Goal: Transaction & Acquisition: Purchase product/service

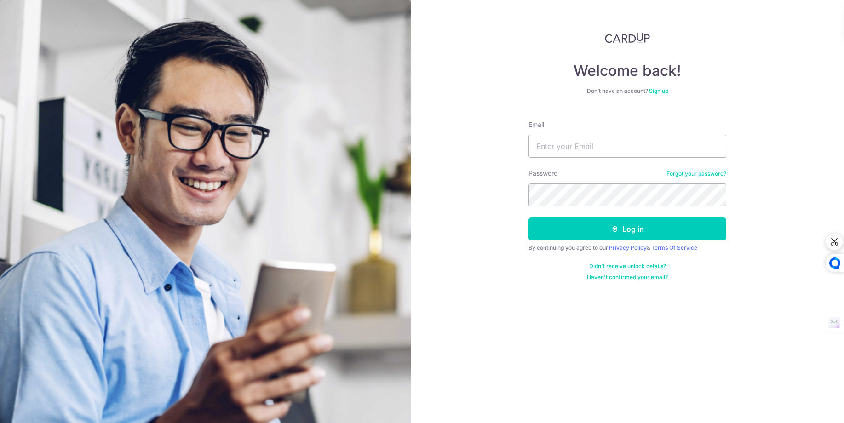
click at [575, 142] on input "Email" at bounding box center [627, 146] width 198 height 23
type input "gerardlim91@gmail.com"
click at [562, 228] on button "Log in" at bounding box center [627, 228] width 198 height 23
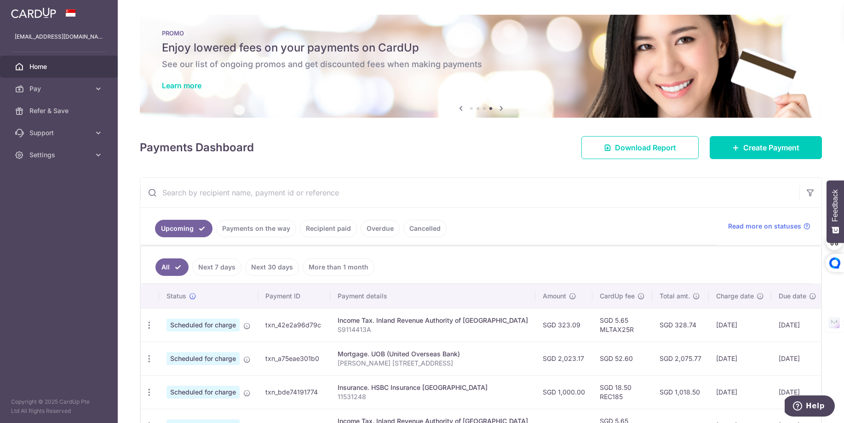
scroll to position [65, 0]
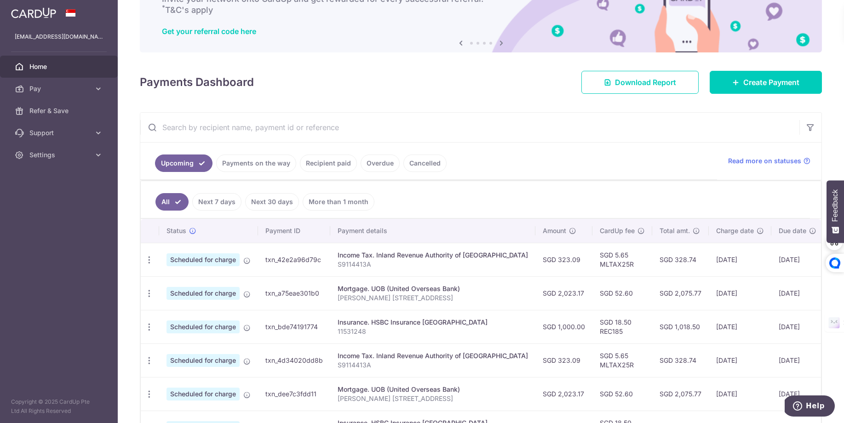
click at [335, 165] on link "Recipient paid" at bounding box center [328, 162] width 57 height 17
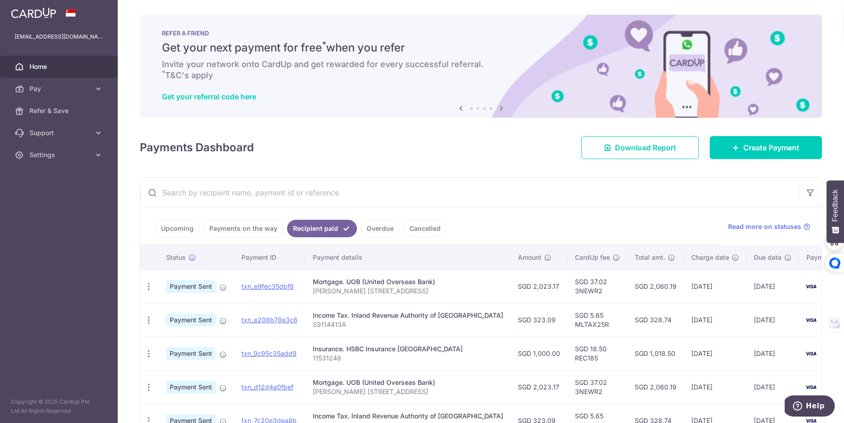
scroll to position [114, 0]
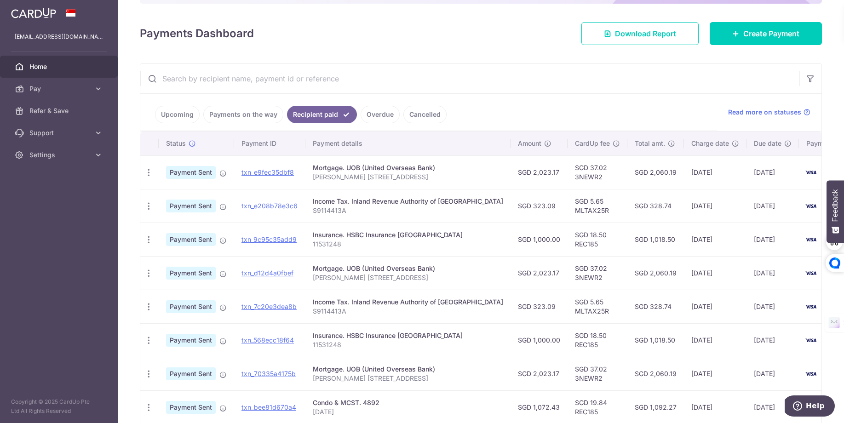
click at [591, 194] on td "SGD 5.65 MLTAX25R" at bounding box center [597, 206] width 60 height 34
click at [174, 122] on ul "Upcoming Payments on the way Recipient paid Overdue Cancelled" at bounding box center [428, 112] width 576 height 37
click at [174, 117] on link "Upcoming" at bounding box center [177, 114] width 45 height 17
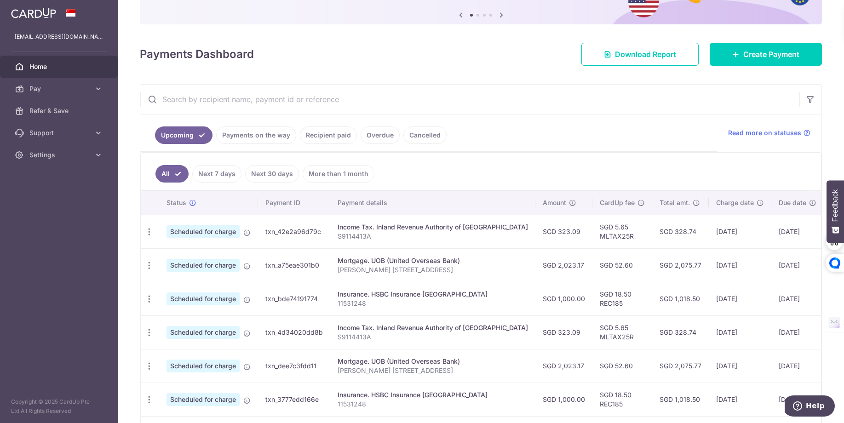
scroll to position [97, 0]
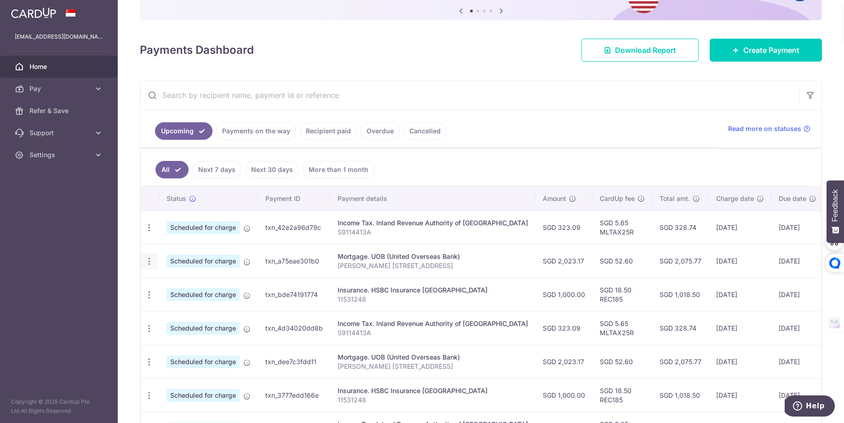
click at [148, 260] on icon "button" at bounding box center [149, 262] width 10 height 10
click at [180, 291] on link "Update payment" at bounding box center [189, 286] width 96 height 22
radio input "true"
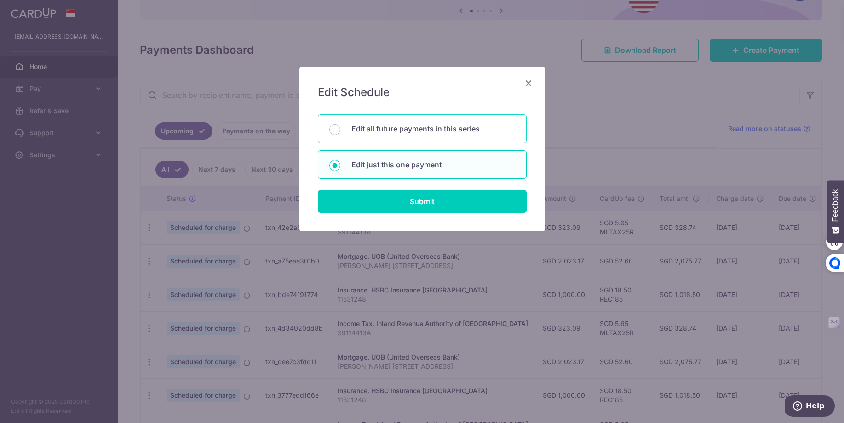
click at [406, 121] on div "Edit all future payments in this series" at bounding box center [422, 128] width 209 height 29
radio input "true"
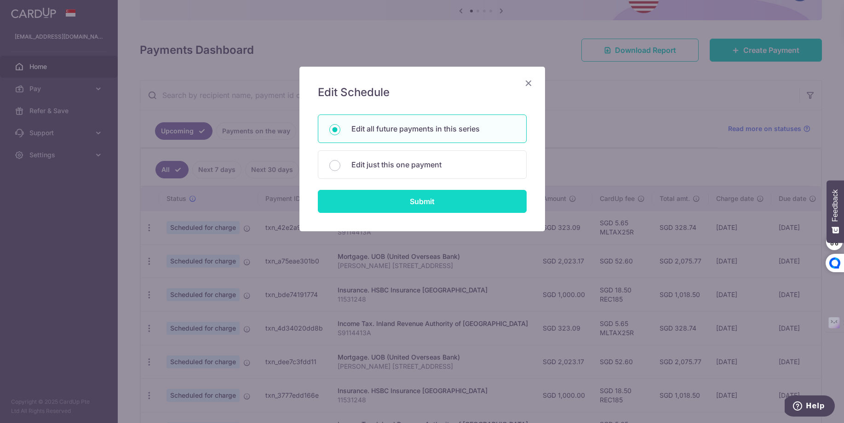
click at [408, 208] on input "Submit" at bounding box center [422, 201] width 209 height 23
radio input "true"
type input "2,023.17"
type input "[PERSON_NAME] [STREET_ADDRESS]"
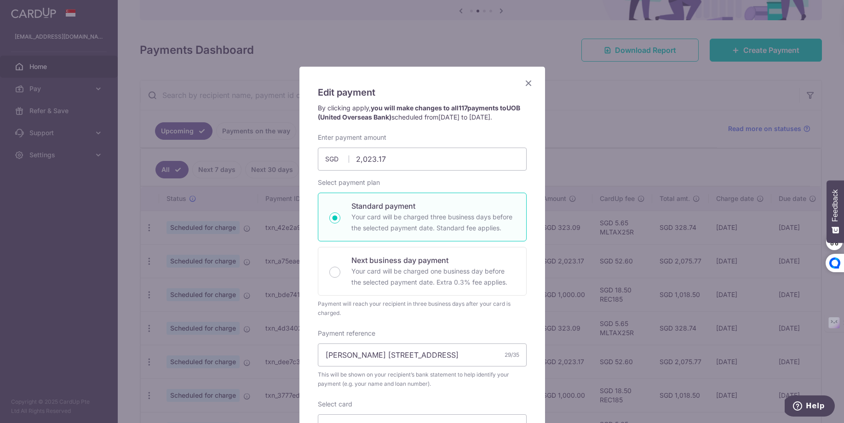
scroll to position [261, 0]
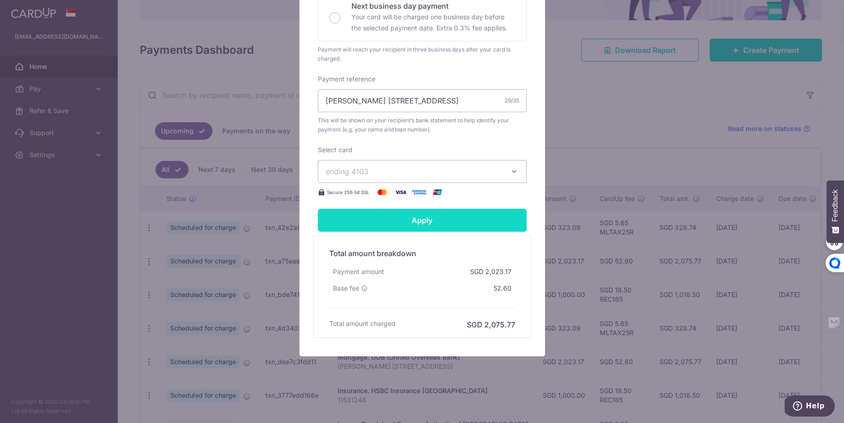
click at [397, 225] on input "Apply" at bounding box center [422, 220] width 209 height 23
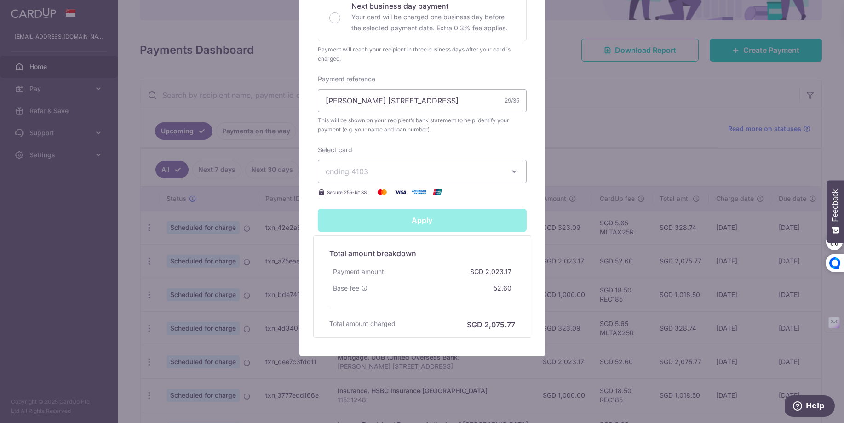
scroll to position [34, 0]
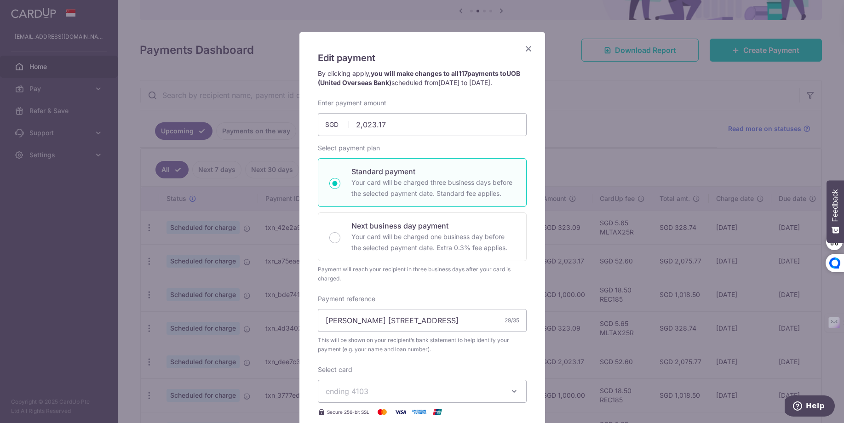
type input "Successfully Applied"
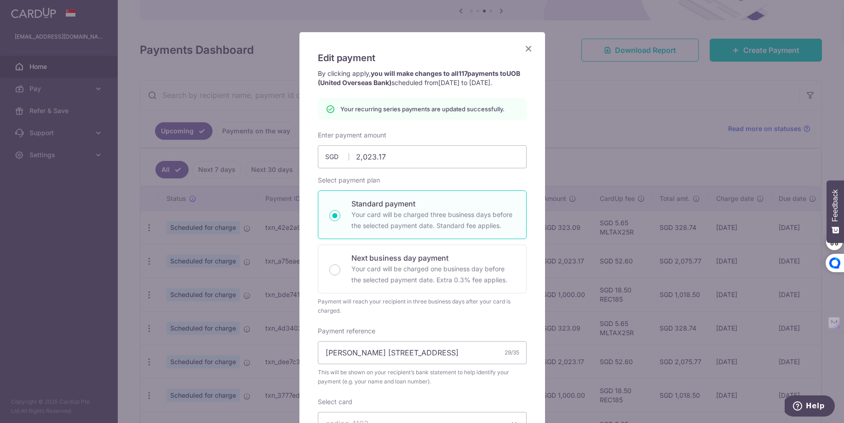
scroll to position [116, 0]
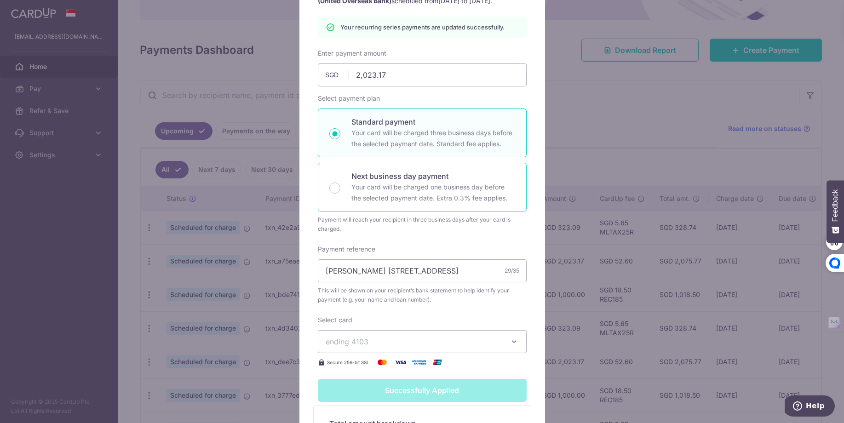
click at [384, 203] on p "Your card will be charged one business day before the selected payment date. Ex…" at bounding box center [433, 193] width 164 height 22
click at [340, 194] on input "Next business day payment Your card will be charged one business day before the…" at bounding box center [334, 187] width 11 height 11
radio input "false"
radio input "true"
type input "Apply"
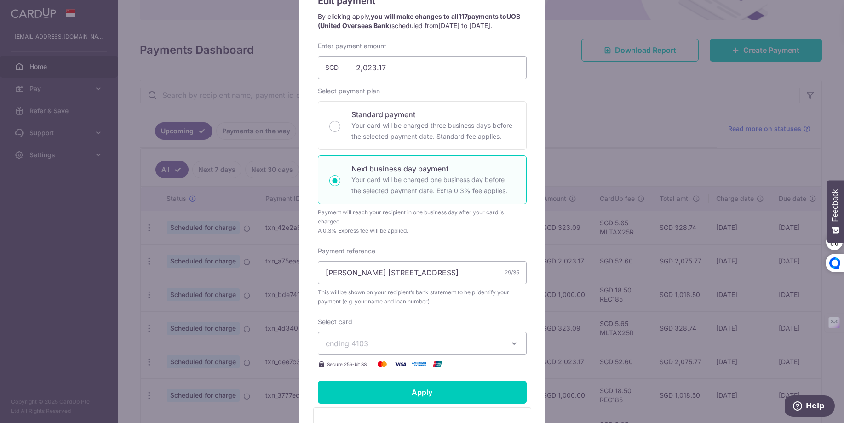
scroll to position [0, 0]
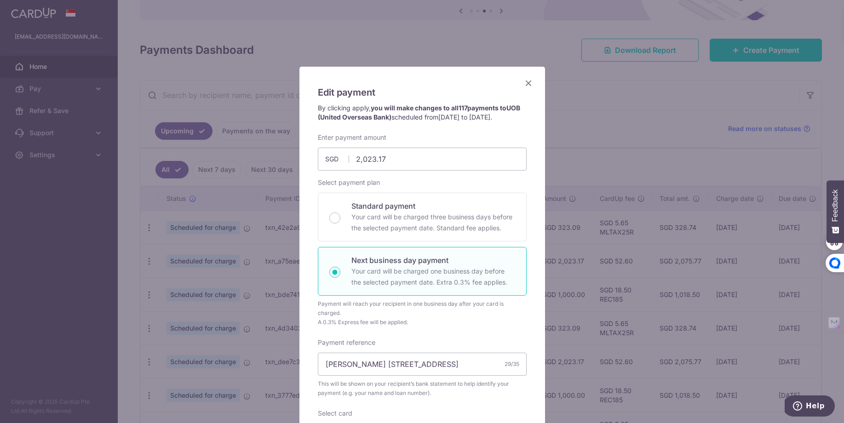
click at [525, 85] on icon "Close" at bounding box center [528, 82] width 11 height 11
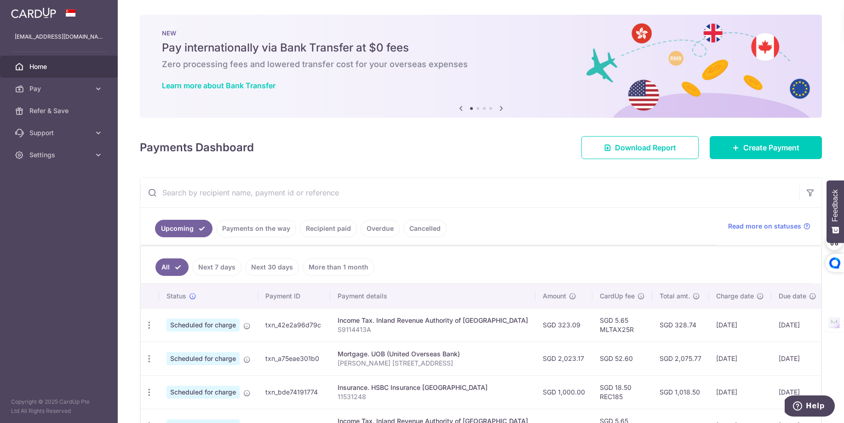
scroll to position [15, 0]
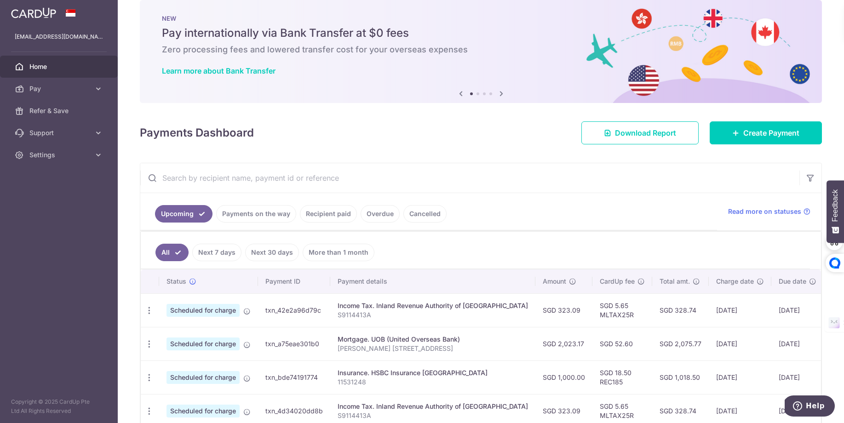
click at [146, 349] on td "Update payment Cancel payment Upload doc" at bounding box center [150, 344] width 18 height 34
click at [150, 346] on div "Update payment Cancel payment Upload doc" at bounding box center [149, 344] width 17 height 17
click at [150, 345] on icon "button" at bounding box center [149, 344] width 10 height 10
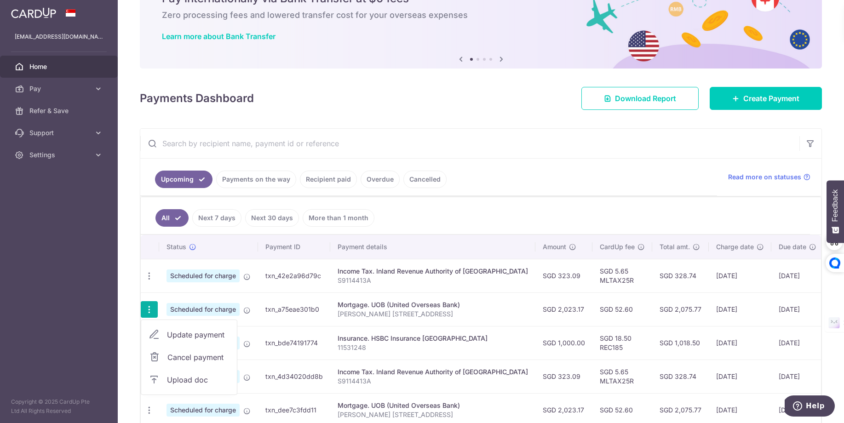
scroll to position [49, 0]
click at [207, 332] on span "Update payment" at bounding box center [198, 335] width 63 height 11
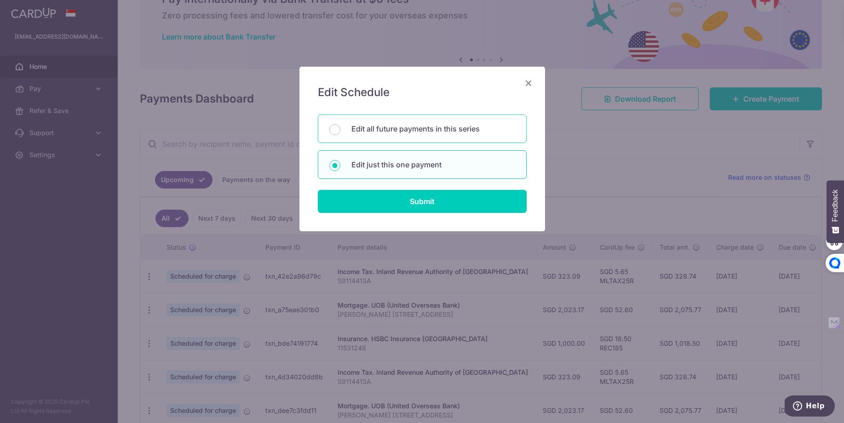
click at [444, 132] on p "Edit all future payments in this series" at bounding box center [433, 128] width 164 height 11
click at [340, 132] on input "Edit all future payments in this series" at bounding box center [334, 129] width 11 height 11
radio input "true"
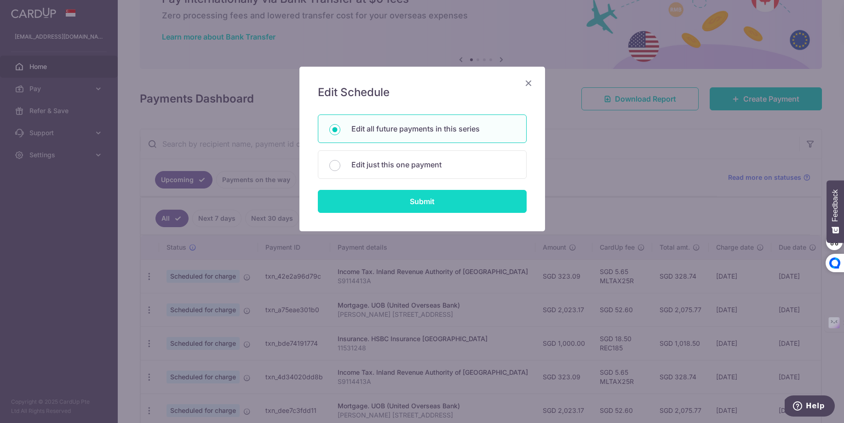
click at [414, 202] on input "Submit" at bounding box center [422, 201] width 209 height 23
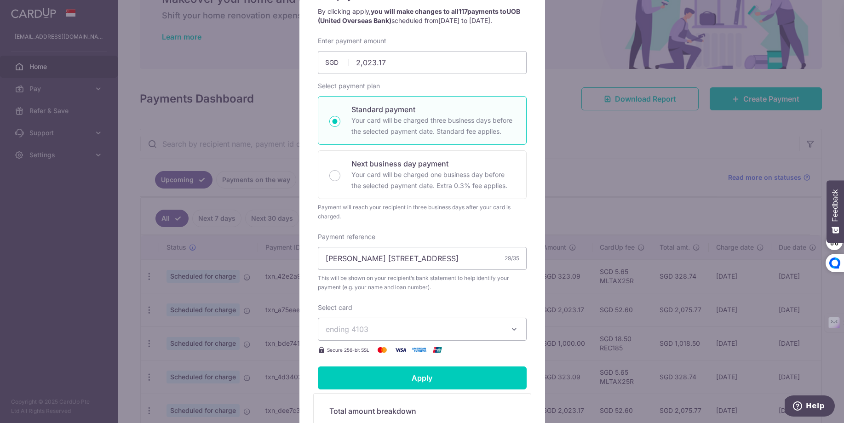
scroll to position [95, 0]
click at [442, 334] on span "ending 4103" at bounding box center [413, 330] width 177 height 11
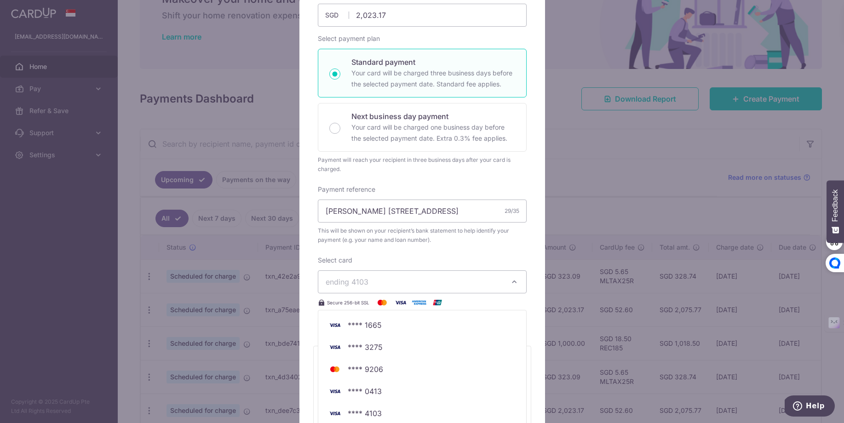
scroll to position [261, 0]
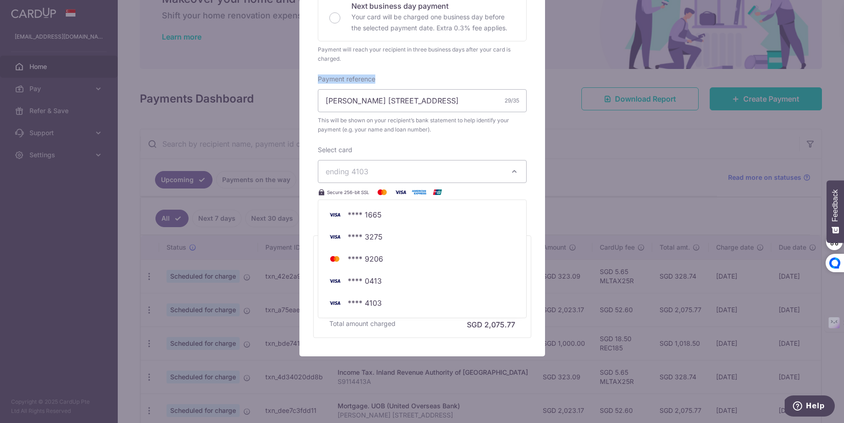
click at [571, 76] on div "Edit payment By clicking apply, you will make changes to all 117 payments to UO…" at bounding box center [422, 211] width 844 height 423
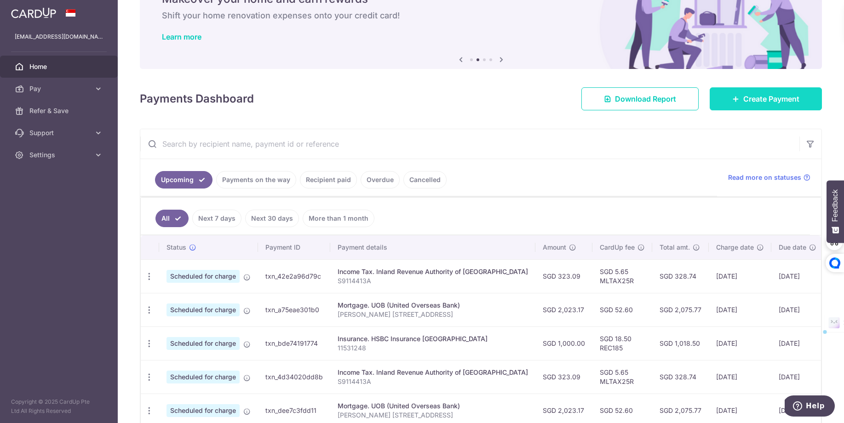
click at [759, 99] on span "Create Payment" at bounding box center [771, 98] width 56 height 11
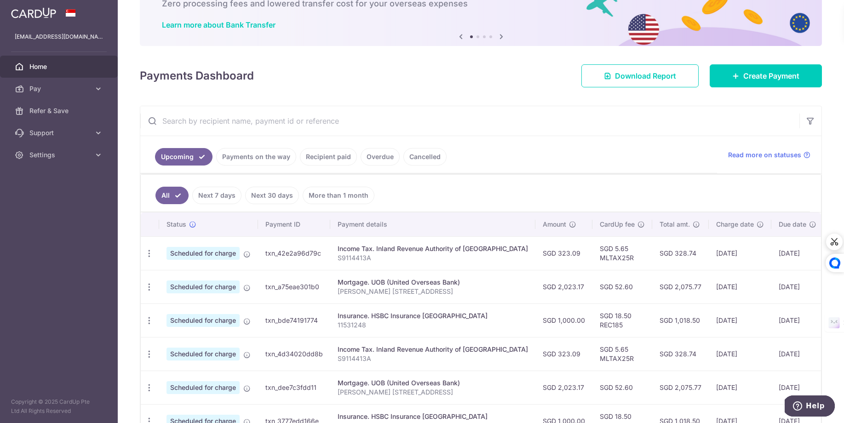
scroll to position [61, 0]
click at [152, 282] on icon "button" at bounding box center [149, 287] width 10 height 10
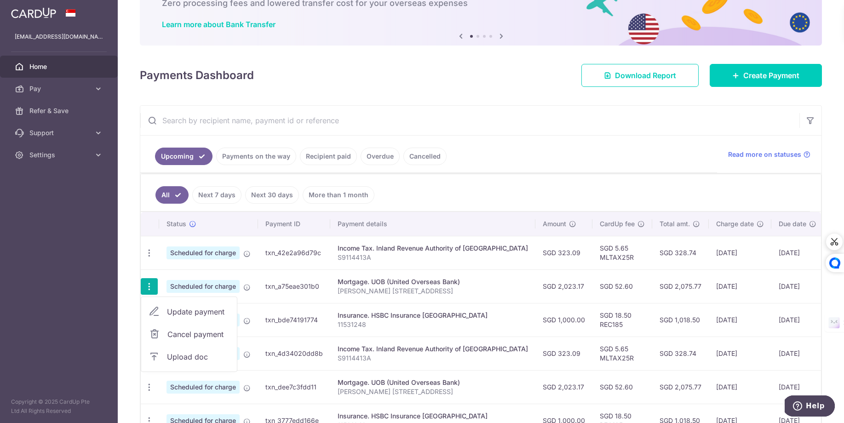
click at [328, 130] on input "text" at bounding box center [469, 120] width 659 height 29
click at [148, 286] on icon "button" at bounding box center [149, 287] width 10 height 10
click at [193, 310] on span "Update payment" at bounding box center [198, 311] width 63 height 11
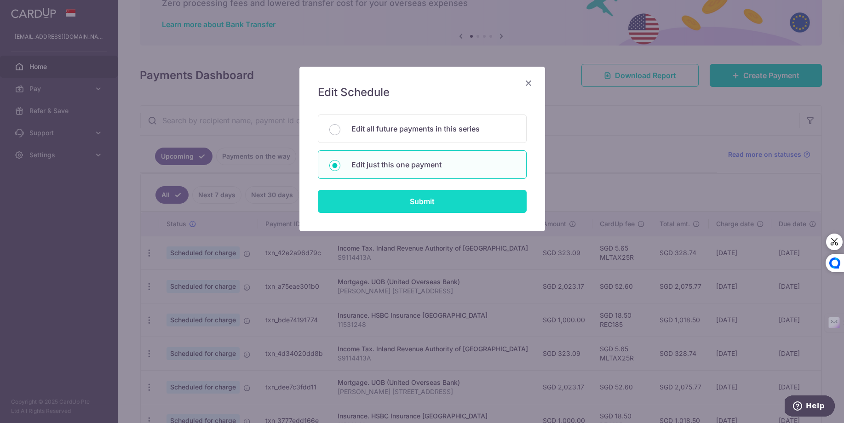
click at [444, 200] on input "Submit" at bounding box center [422, 201] width 209 height 23
radio input "true"
type input "2,023.17"
type input "28/10/2025"
type input "[PERSON_NAME] [STREET_ADDRESS]"
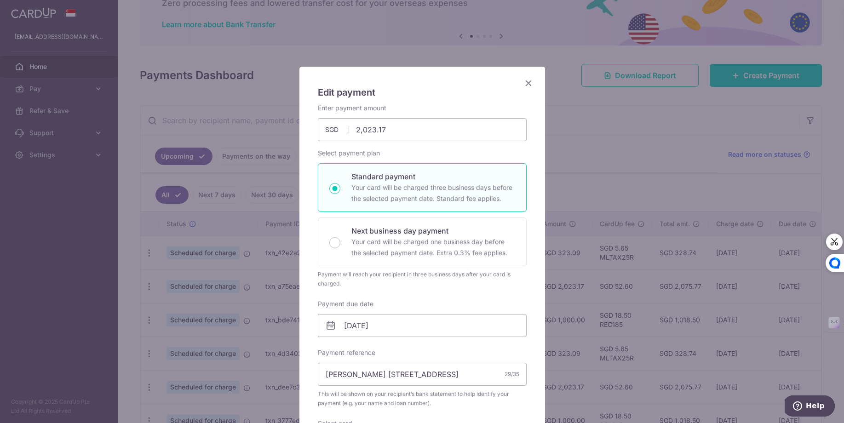
click at [526, 83] on icon "Close" at bounding box center [528, 82] width 11 height 11
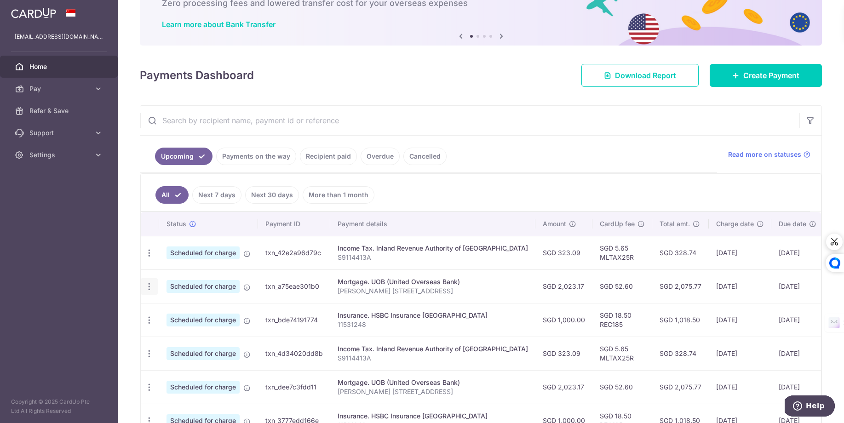
click at [150, 284] on icon "button" at bounding box center [149, 287] width 10 height 10
click at [248, 271] on td "Scheduled for charge" at bounding box center [208, 286] width 99 height 34
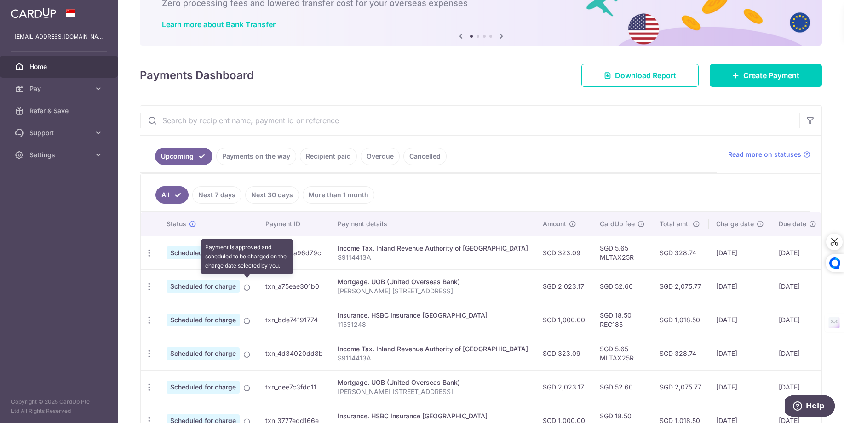
click at [248, 284] on icon at bounding box center [246, 287] width 7 height 7
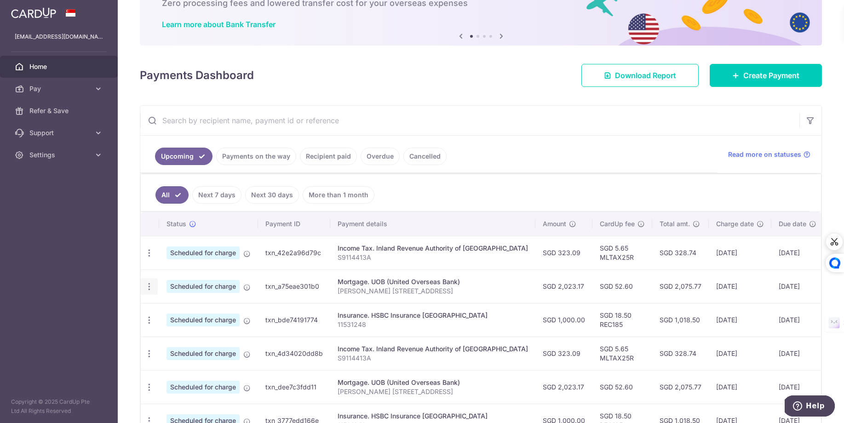
click at [150, 286] on icon "button" at bounding box center [149, 287] width 10 height 10
click at [179, 306] on span "Update payment" at bounding box center [198, 311] width 63 height 11
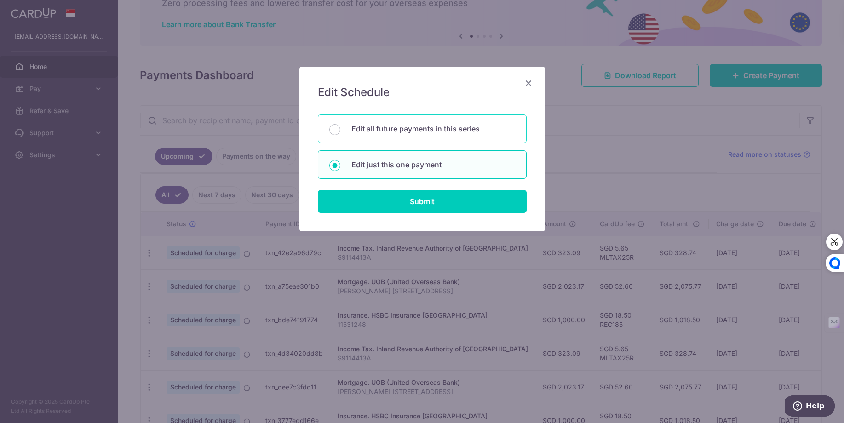
click at [416, 128] on p "Edit all future payments in this series" at bounding box center [433, 128] width 164 height 11
click at [340, 128] on input "Edit all future payments in this series" at bounding box center [334, 129] width 11 height 11
radio input "true"
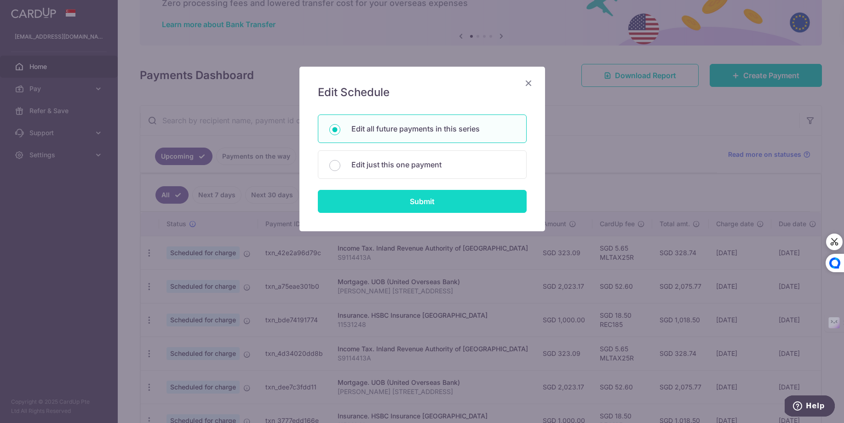
click at [411, 201] on input "Submit" at bounding box center [422, 201] width 209 height 23
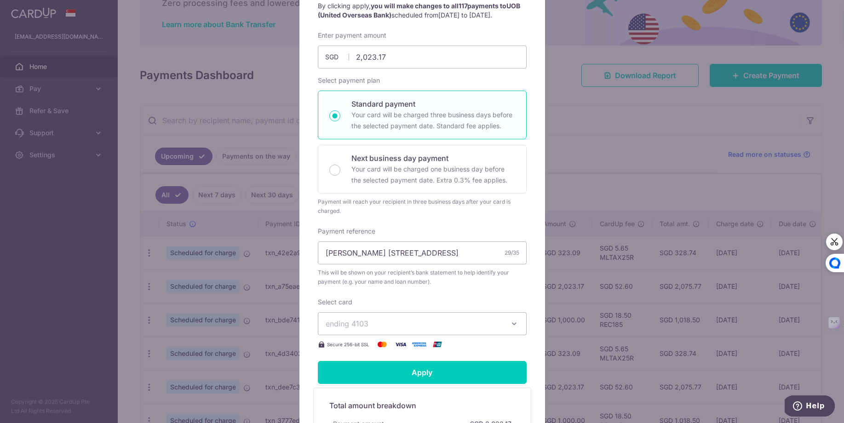
scroll to position [0, 0]
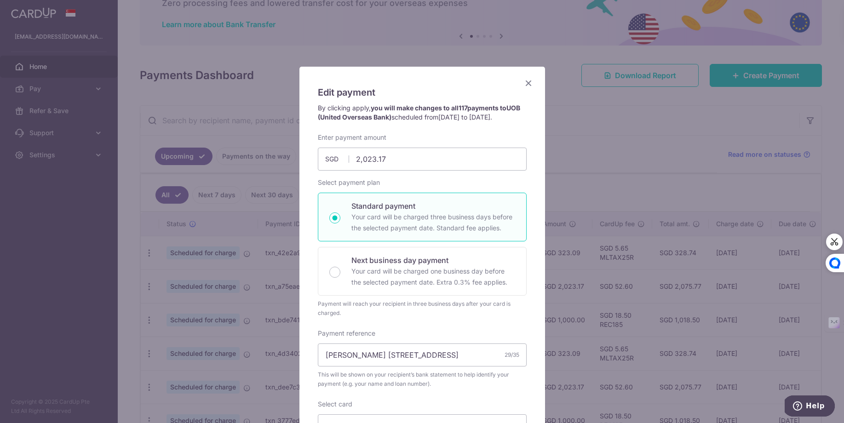
click at [527, 86] on icon "Close" at bounding box center [528, 82] width 11 height 11
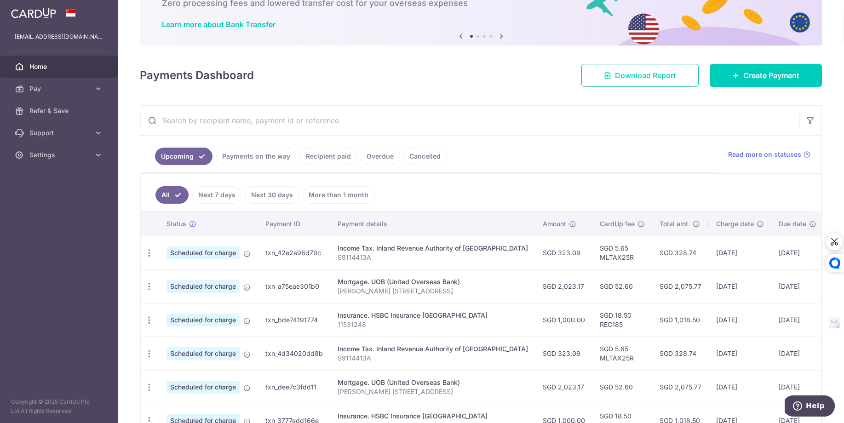
click at [689, 76] on link "Download Report" at bounding box center [639, 75] width 117 height 23
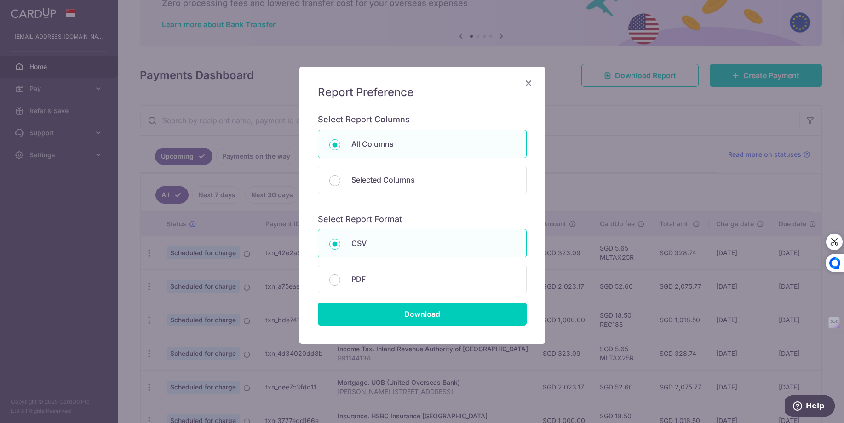
click at [528, 83] on icon "Close" at bounding box center [528, 82] width 11 height 11
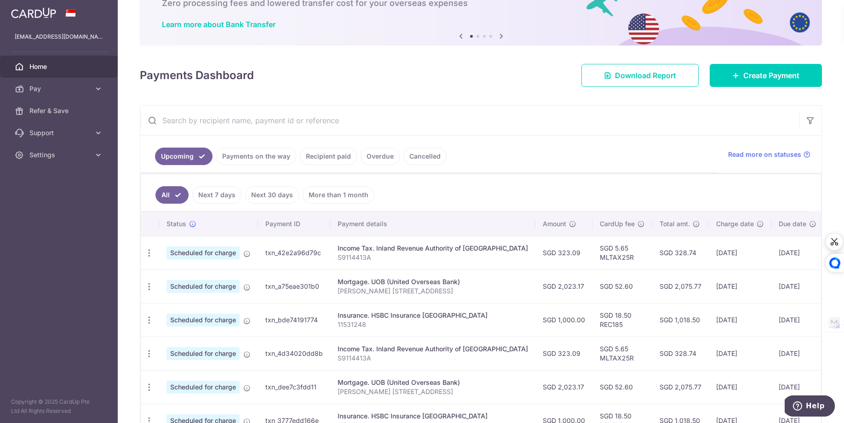
click at [324, 289] on td "txn_a75eae301b0" at bounding box center [294, 286] width 72 height 34
click at [328, 289] on td "txn_a75eae301b0" at bounding box center [294, 286] width 72 height 34
click at [228, 280] on span "Scheduled for charge" at bounding box center [202, 286] width 73 height 13
click at [145, 282] on icon "button" at bounding box center [149, 287] width 10 height 10
click at [394, 67] on div "Payments Dashboard Download Report Create Payment" at bounding box center [481, 73] width 682 height 27
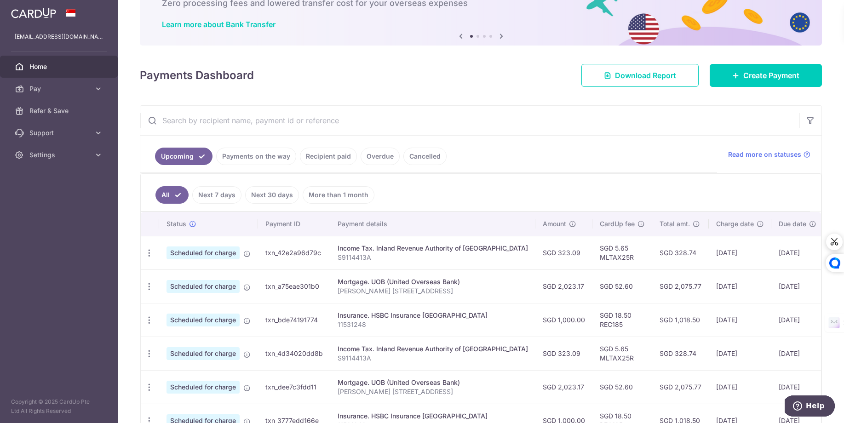
click at [274, 154] on link "Payments on the way" at bounding box center [256, 156] width 80 height 17
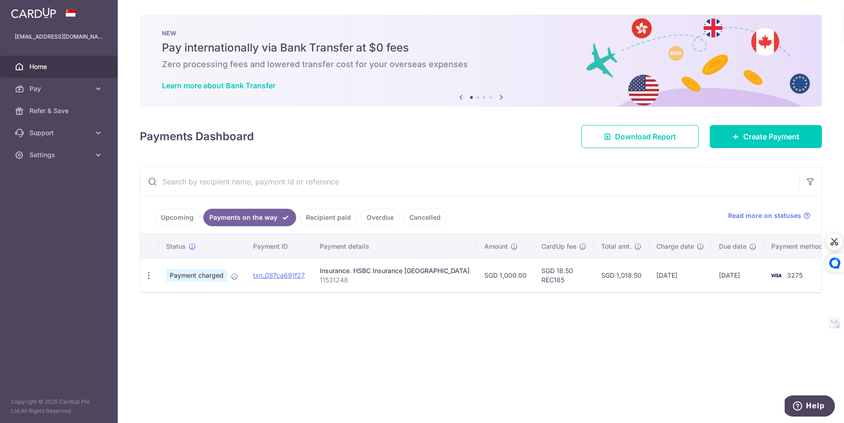
click at [325, 225] on link "Recipient paid" at bounding box center [328, 217] width 57 height 17
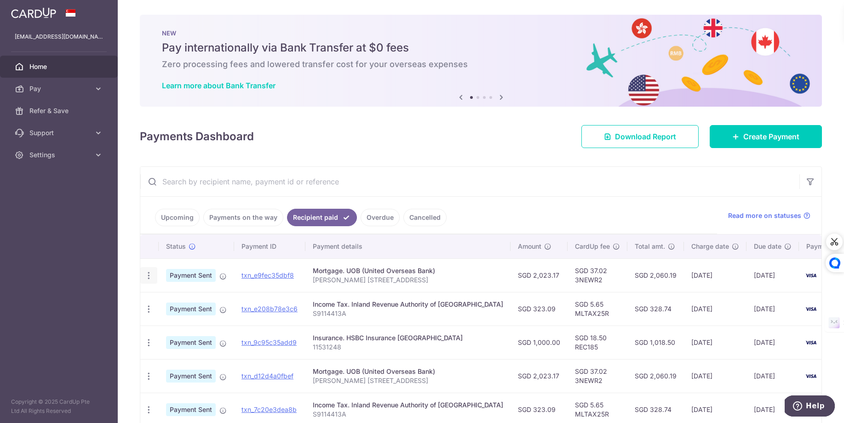
click at [149, 275] on icon "button" at bounding box center [149, 276] width 10 height 10
click at [161, 293] on link "PDF Receipt" at bounding box center [189, 301] width 96 height 22
click at [333, 275] on p "[PERSON_NAME] [STREET_ADDRESS]" at bounding box center [408, 279] width 190 height 9
click at [180, 274] on span "Payment Sent" at bounding box center [191, 275] width 50 height 13
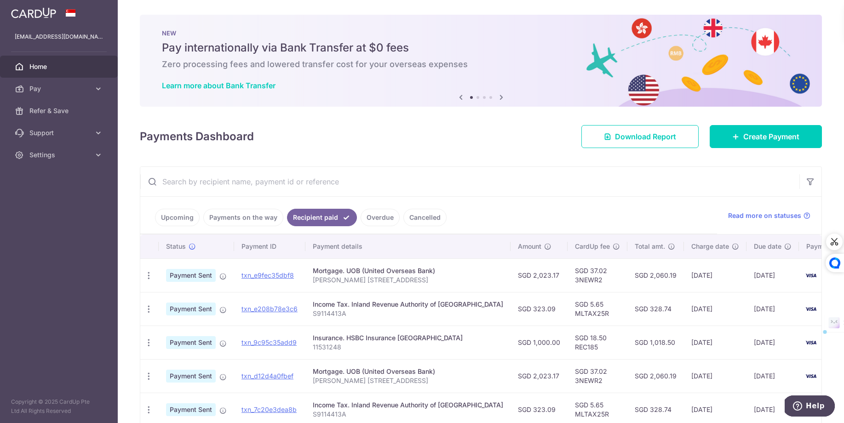
click at [180, 274] on span "Payment Sent" at bounding box center [191, 275] width 50 height 13
click at [154, 273] on div "PDF Receipt" at bounding box center [148, 275] width 17 height 17
click at [140, 274] on div "PDF Receipt" at bounding box center [148, 275] width 17 height 17
click at [146, 274] on icon "button" at bounding box center [149, 276] width 10 height 10
click at [276, 271] on link "txn_e9fec35dbf8" at bounding box center [267, 275] width 52 height 8
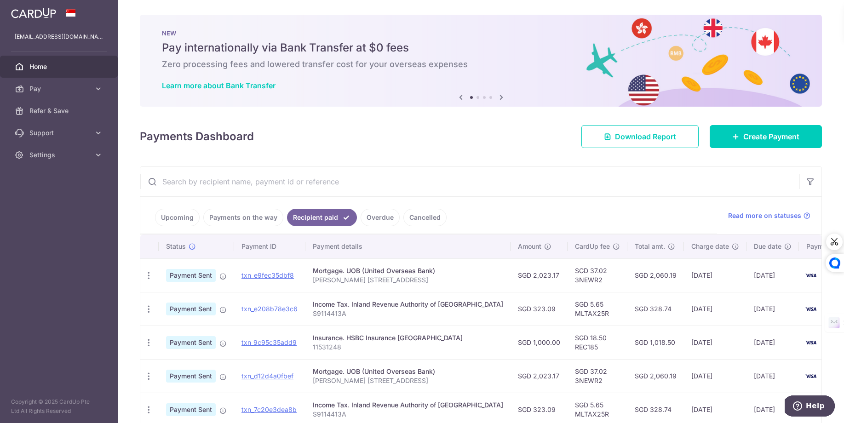
click at [387, 271] on div "Mortgage. UOB (United Overseas Bank)" at bounding box center [408, 270] width 190 height 9
click at [379, 282] on p "[PERSON_NAME] [STREET_ADDRESS]" at bounding box center [408, 279] width 190 height 9
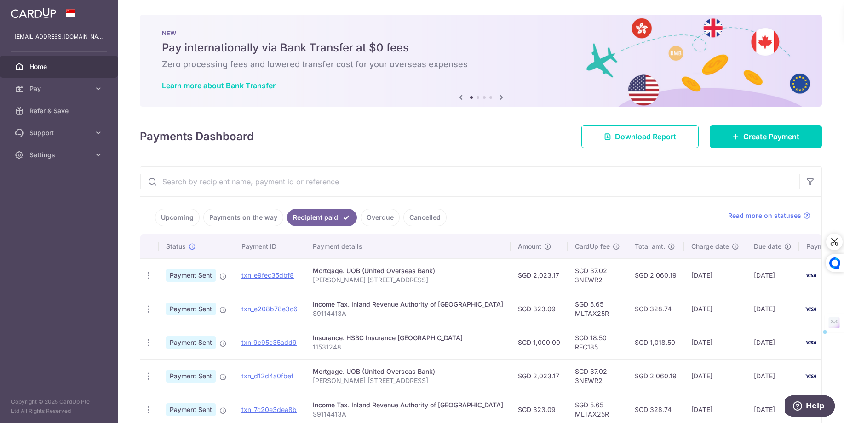
click at [368, 280] on p "[PERSON_NAME] [STREET_ADDRESS]" at bounding box center [408, 279] width 190 height 9
copy tr "[PERSON_NAME] [STREET_ADDRESS]"
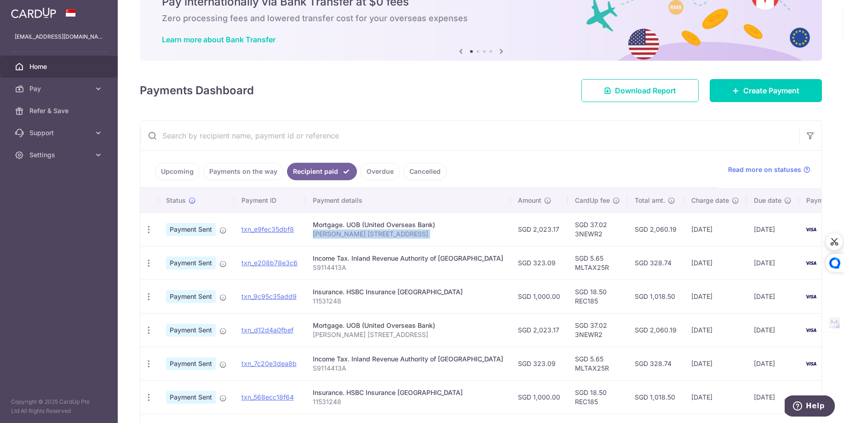
scroll to position [81, 0]
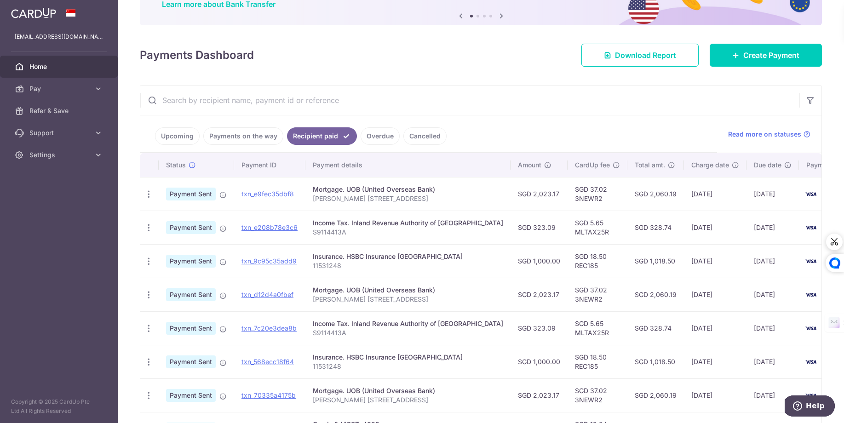
click at [372, 258] on div "Insurance. HSBC Insurance [GEOGRAPHIC_DATA]" at bounding box center [408, 256] width 190 height 9
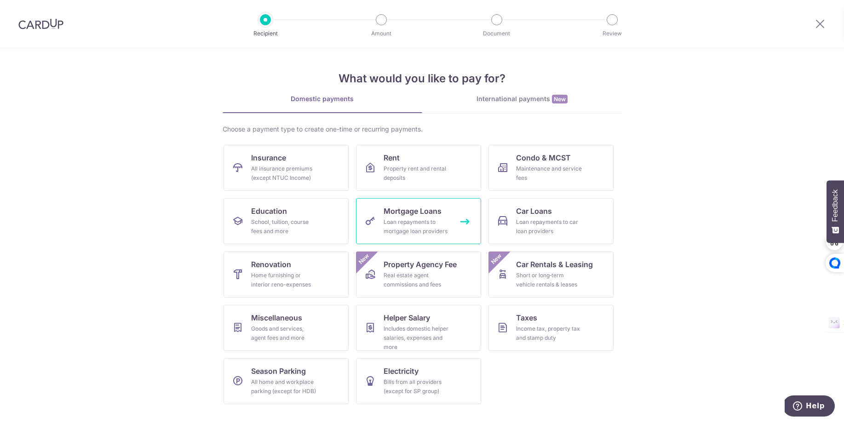
click at [415, 223] on div "Loan repayments to mortgage loan providers" at bounding box center [416, 226] width 66 height 18
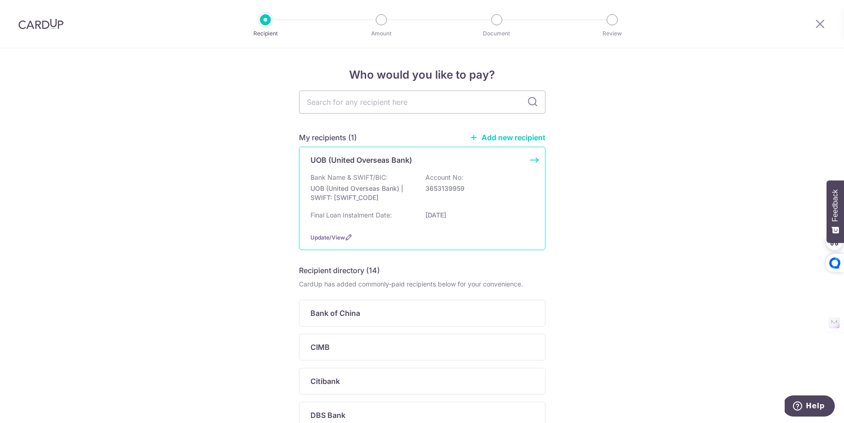
click at [388, 173] on div "Bank Name & SWIFT/BIC: UOB (United Overseas Bank) | SWIFT: [SWIFT_CODE] Account…" at bounding box center [421, 190] width 223 height 34
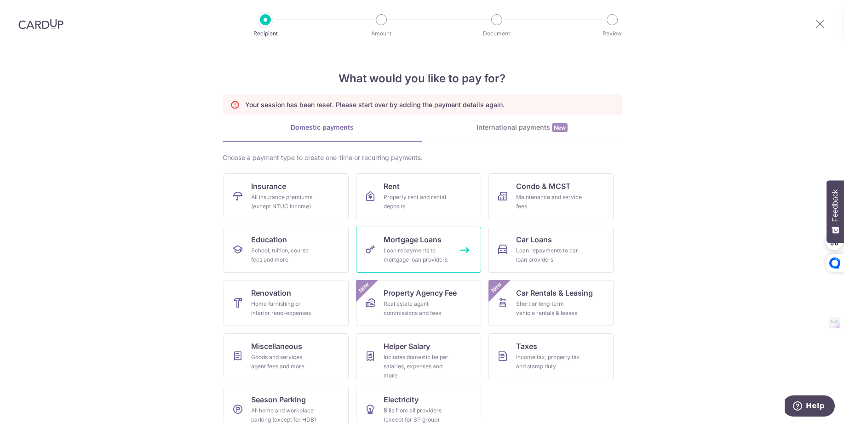
click at [405, 250] on div "Loan repayments to mortgage loan providers" at bounding box center [416, 255] width 66 height 18
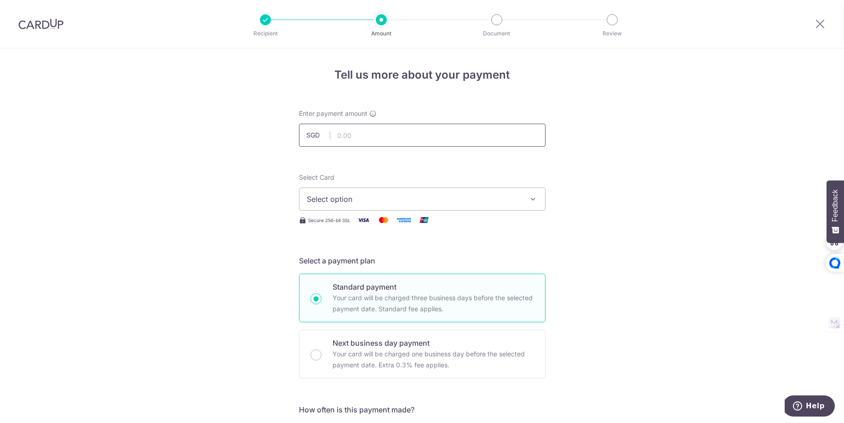
click at [379, 125] on input "text" at bounding box center [422, 135] width 246 height 23
type input "2,023.17"
click at [385, 196] on span "Select option" at bounding box center [414, 199] width 214 height 11
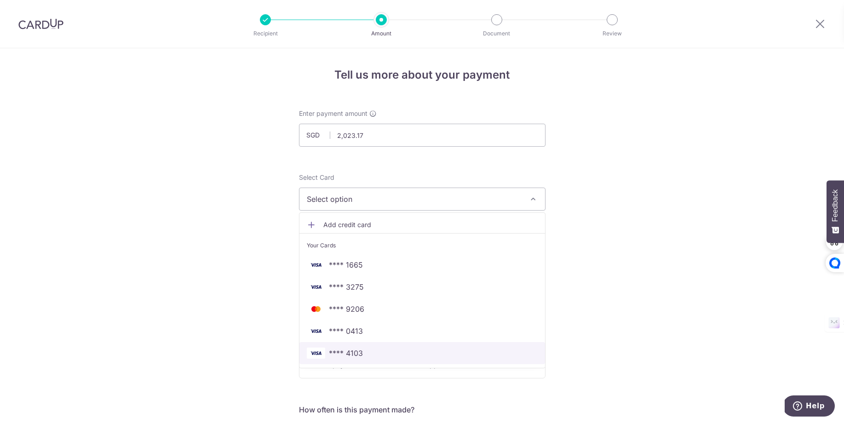
click at [363, 348] on span "**** 4103" at bounding box center [422, 353] width 231 height 11
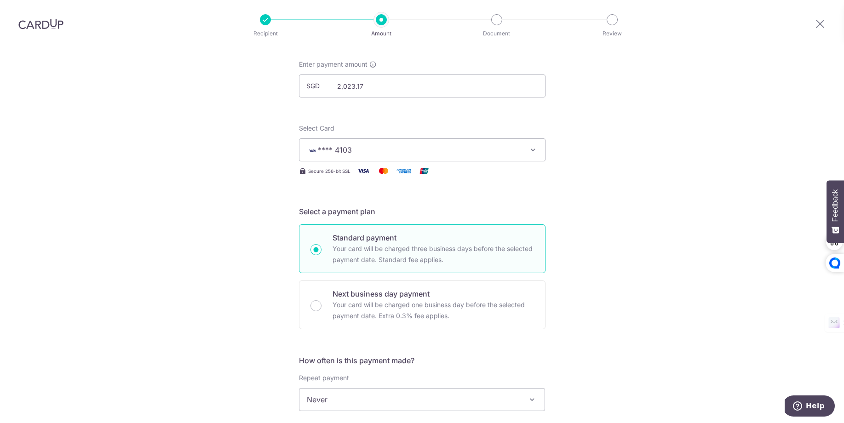
scroll to position [108, 0]
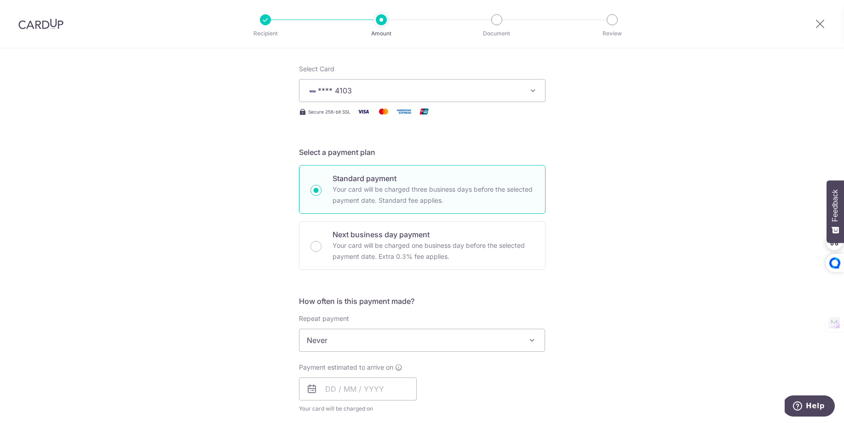
click at [363, 347] on span "Never" at bounding box center [421, 340] width 245 height 22
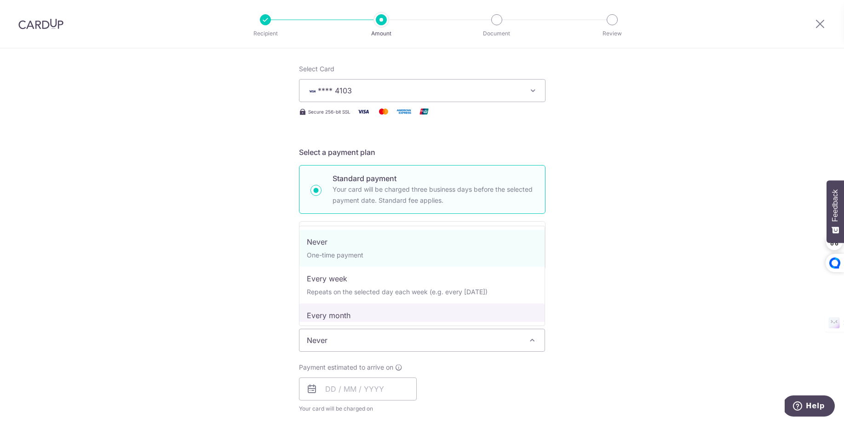
select select "3"
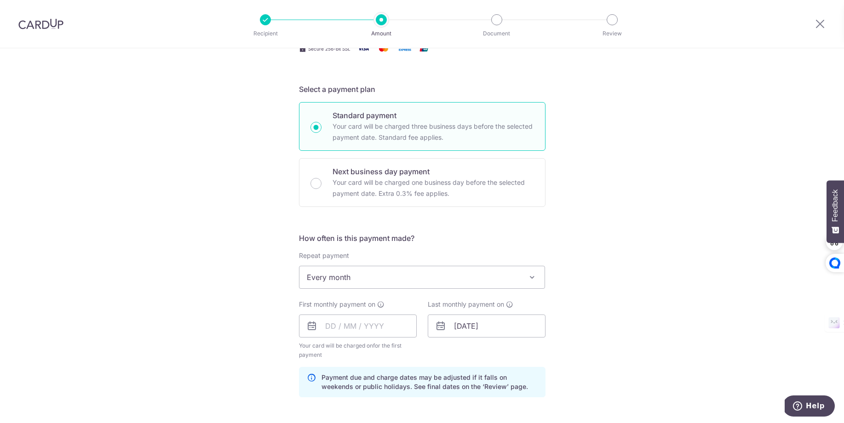
scroll to position [187, 0]
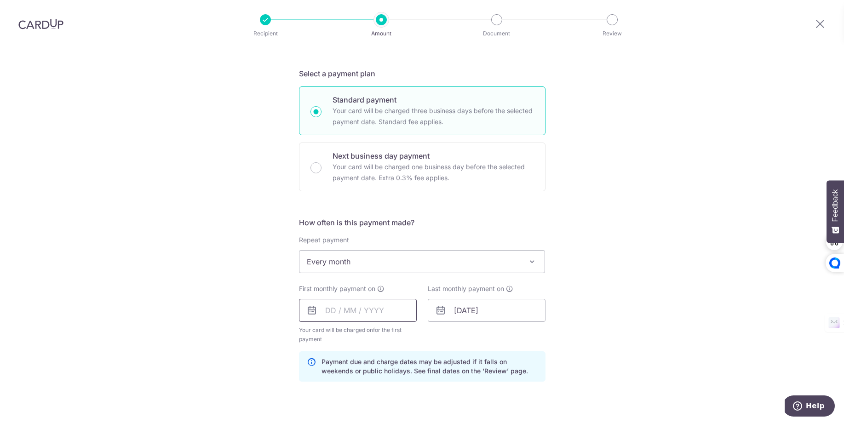
click at [339, 307] on input "text" at bounding box center [358, 310] width 118 height 23
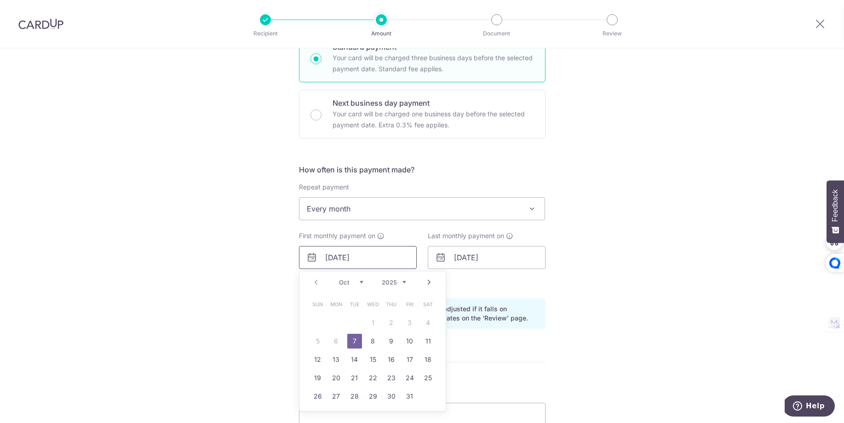
scroll to position [253, 0]
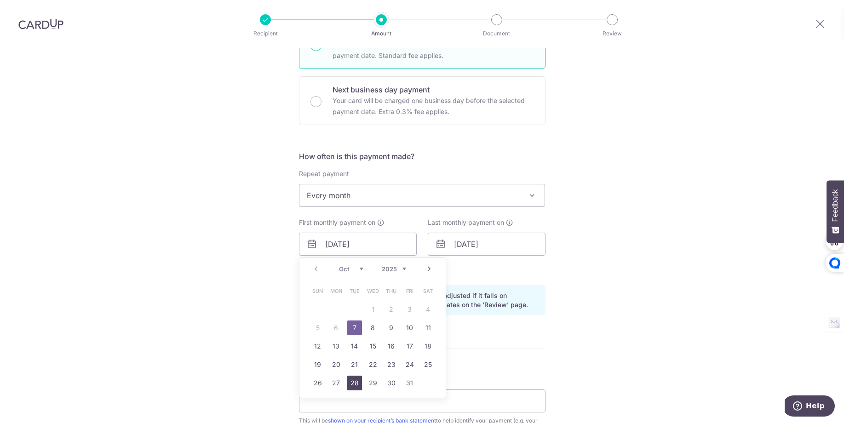
click at [354, 383] on link "28" at bounding box center [354, 383] width 15 height 15
type input "28/10/2025"
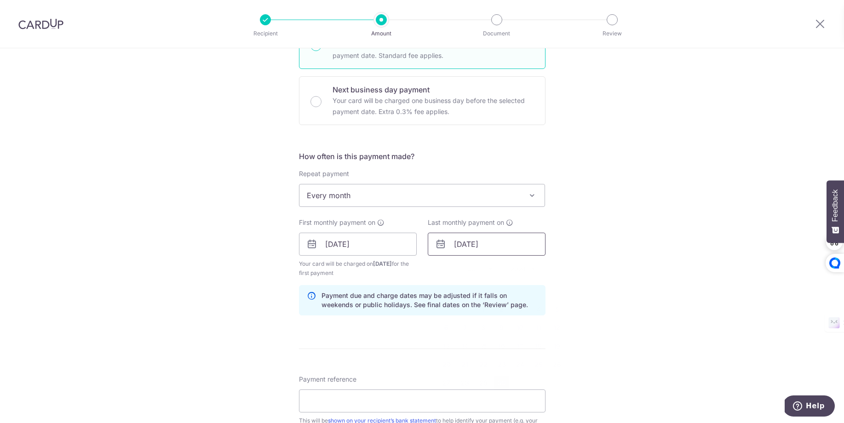
click at [461, 249] on input "30/06/2055" at bounding box center [487, 244] width 118 height 23
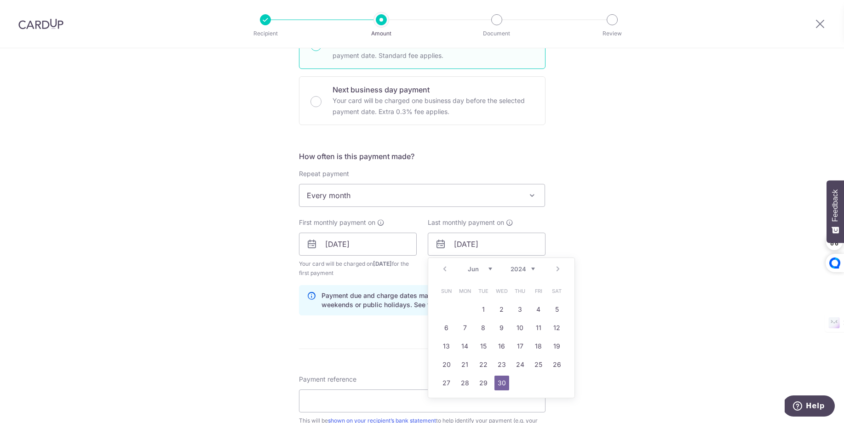
click at [523, 267] on select "2024 2025 2026 2027 2028 2029 2030 2031 2032 2033 2034 2035" at bounding box center [522, 268] width 24 height 7
click at [519, 384] on link "28" at bounding box center [520, 383] width 15 height 15
type input "28/06/2035"
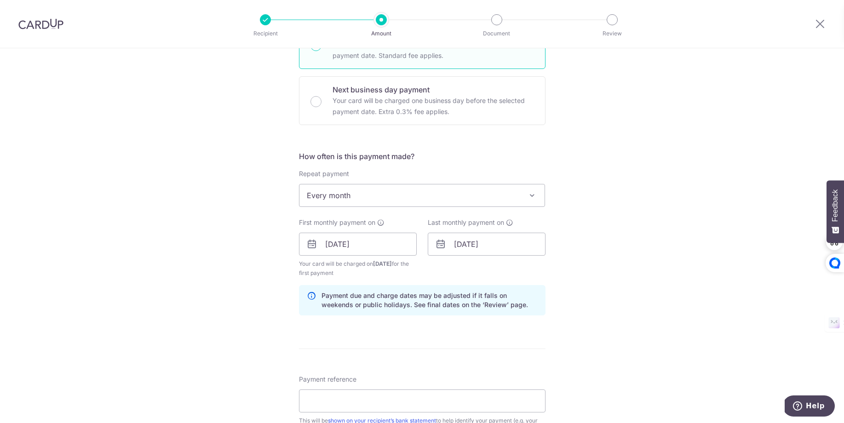
click at [628, 284] on div "Tell us more about your payment Enter payment amount SGD 2,023.17 2023.17 Selec…" at bounding box center [422, 234] width 844 height 878
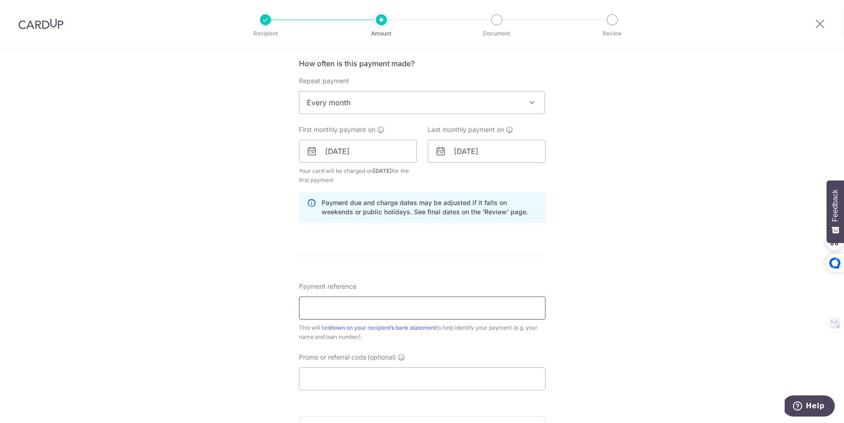
click at [466, 309] on input "Payment reference" at bounding box center [422, 308] width 246 height 23
click at [504, 374] on input "Promo or referral code (optional)" at bounding box center [422, 378] width 246 height 23
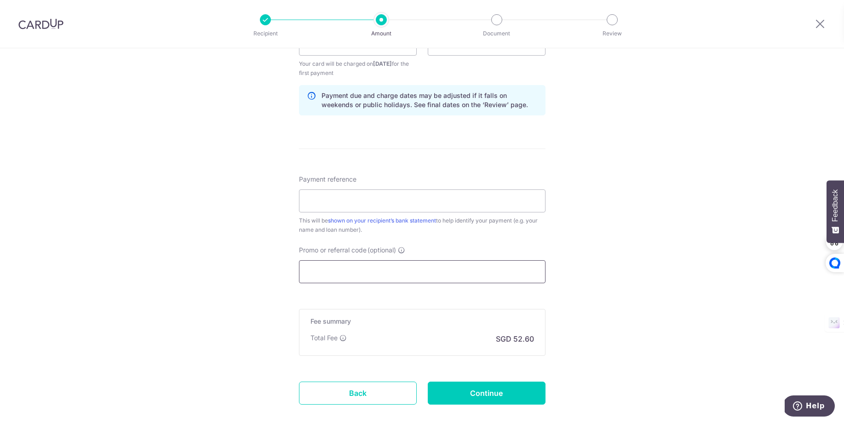
scroll to position [382, 0]
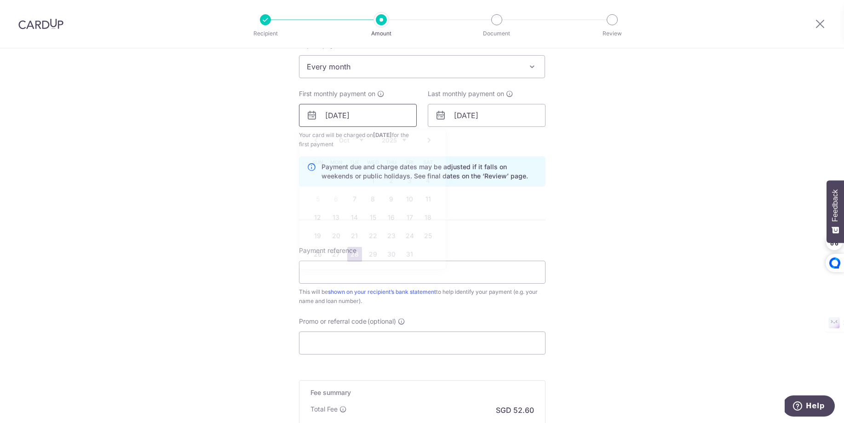
click at [387, 119] on input "28/10/2025" at bounding box center [358, 115] width 118 height 23
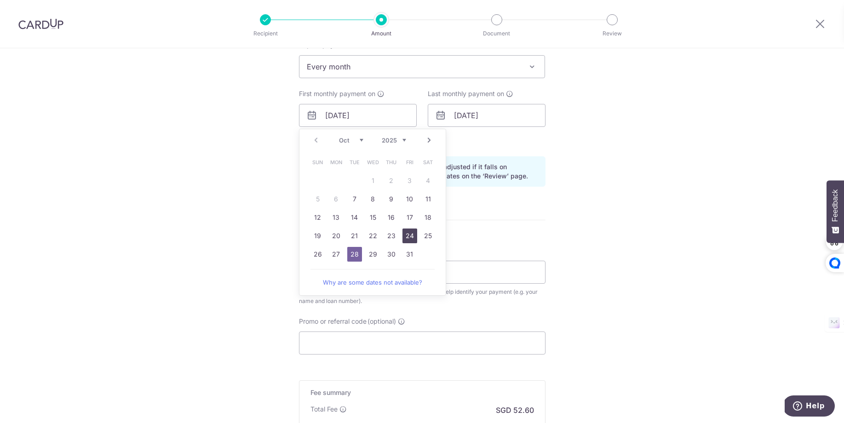
click at [413, 234] on link "24" at bounding box center [409, 235] width 15 height 15
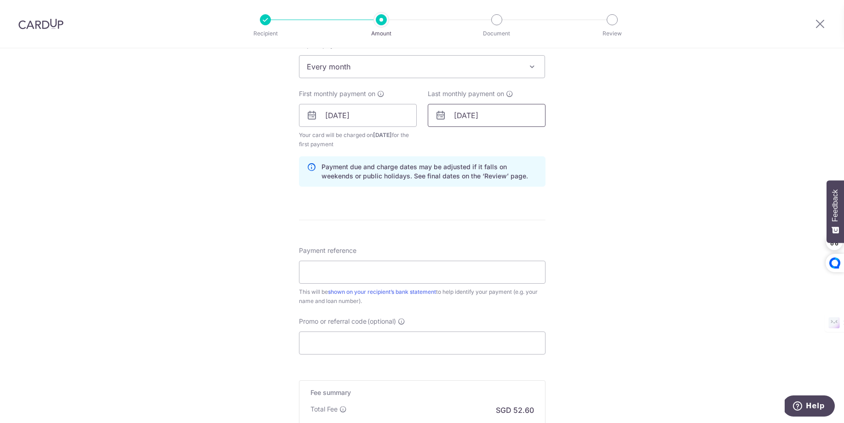
click at [514, 114] on input "28/06/2035" at bounding box center [487, 115] width 118 height 23
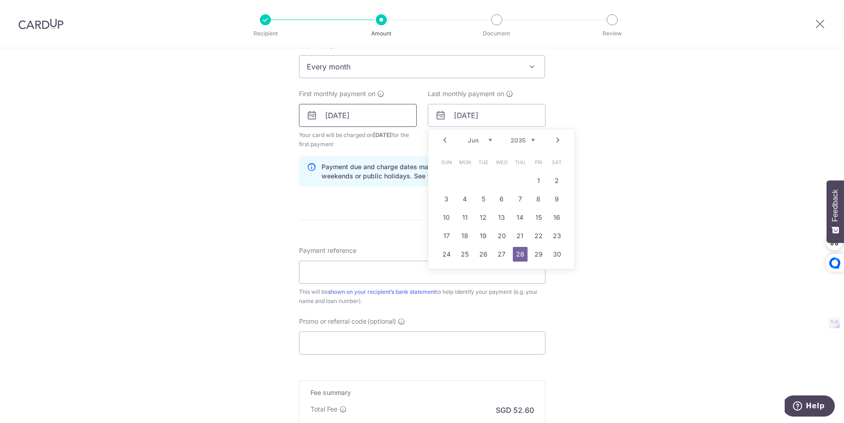
click at [372, 119] on input "24/10/2025" at bounding box center [358, 115] width 118 height 23
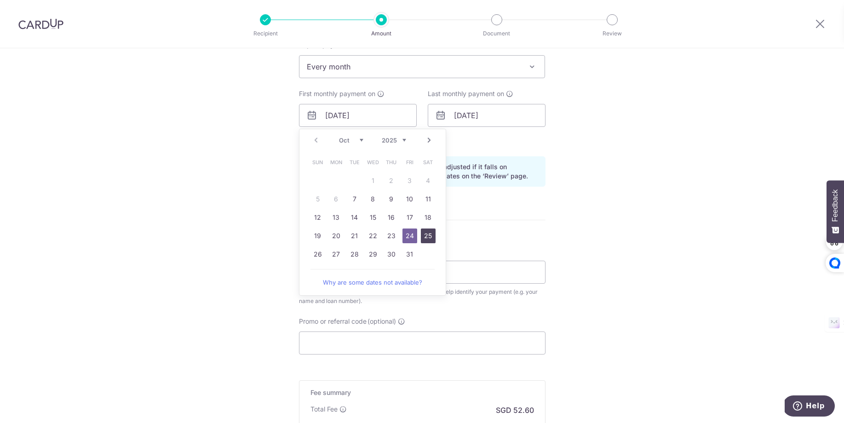
click at [428, 234] on link "25" at bounding box center [428, 235] width 15 height 15
type input "25/10/2025"
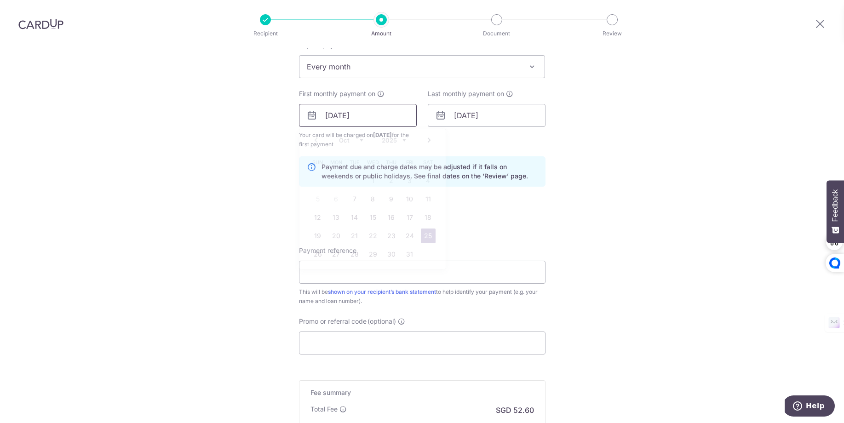
click at [384, 114] on input "25/10/2025" at bounding box center [358, 115] width 118 height 23
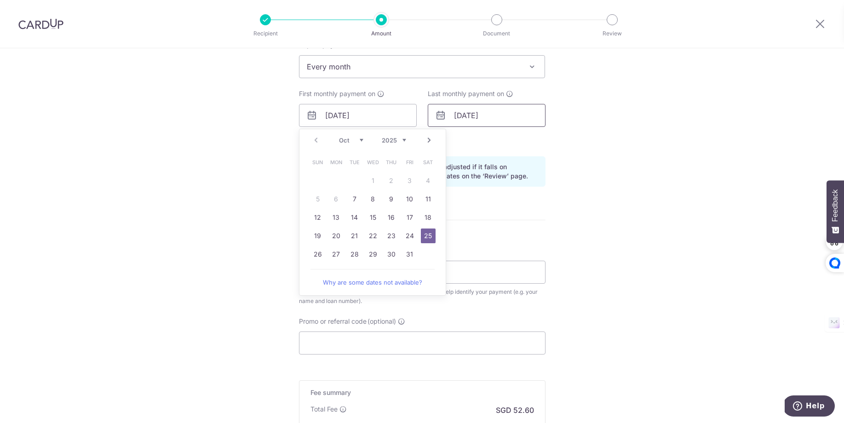
click at [496, 122] on input "28/06/2035" at bounding box center [487, 115] width 118 height 23
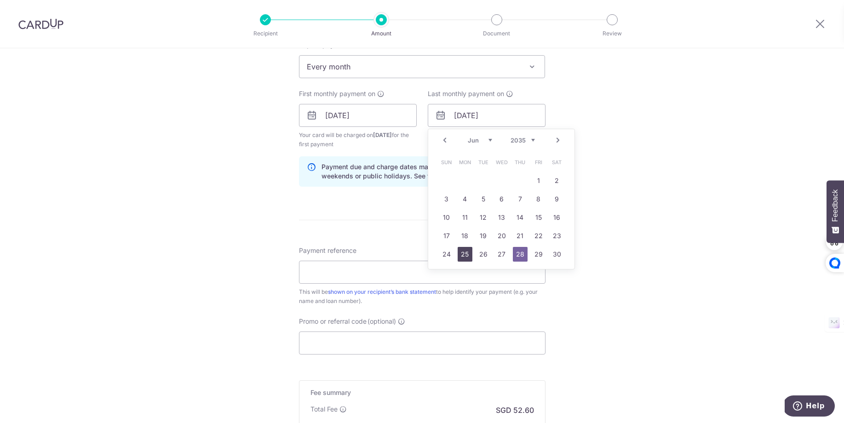
click at [460, 251] on link "25" at bounding box center [464, 254] width 15 height 15
type input "[DATE]"
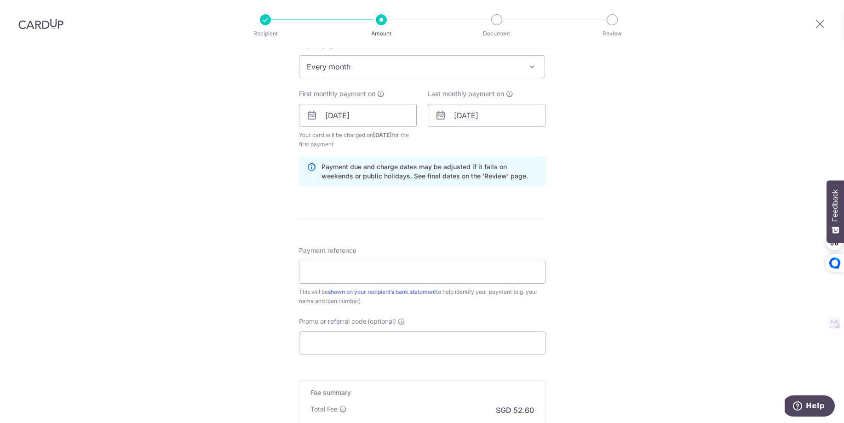
click at [663, 186] on div "Tell us more about your payment Enter payment amount SGD 2,023.17 2023.17 Selec…" at bounding box center [422, 105] width 844 height 878
click at [479, 267] on input "Payment reference" at bounding box center [422, 272] width 246 height 23
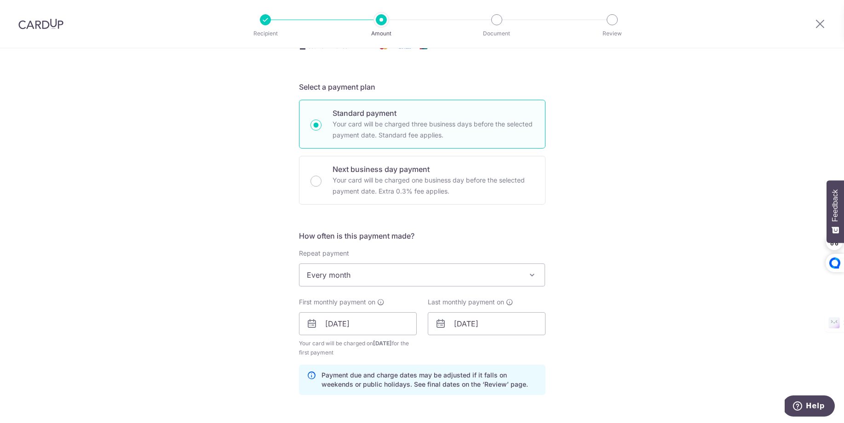
scroll to position [389, 0]
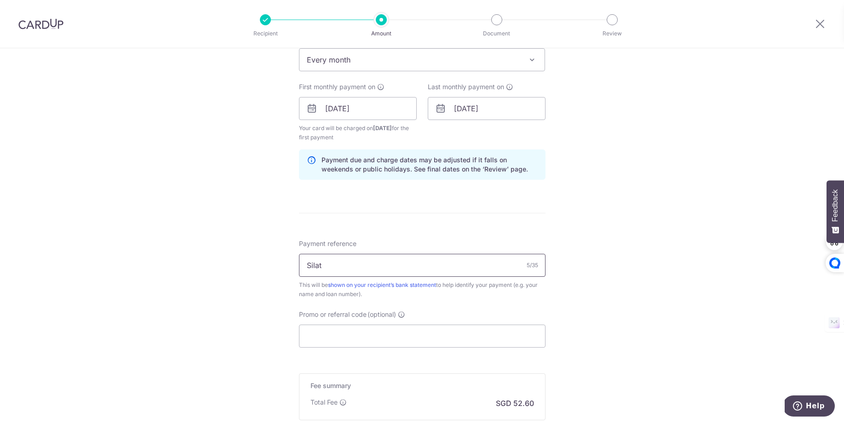
click at [364, 264] on input "Silat" at bounding box center [422, 265] width 246 height 23
paste input "[PERSON_NAME] [STREET_ADDRESS]"
type input "[PERSON_NAME] [STREET_ADDRESS]"
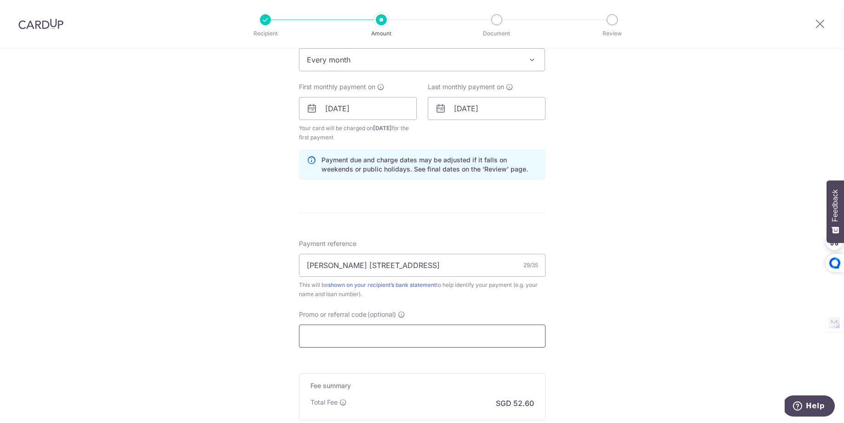
click at [369, 327] on input "Promo or referral code (optional)" at bounding box center [422, 336] width 246 height 23
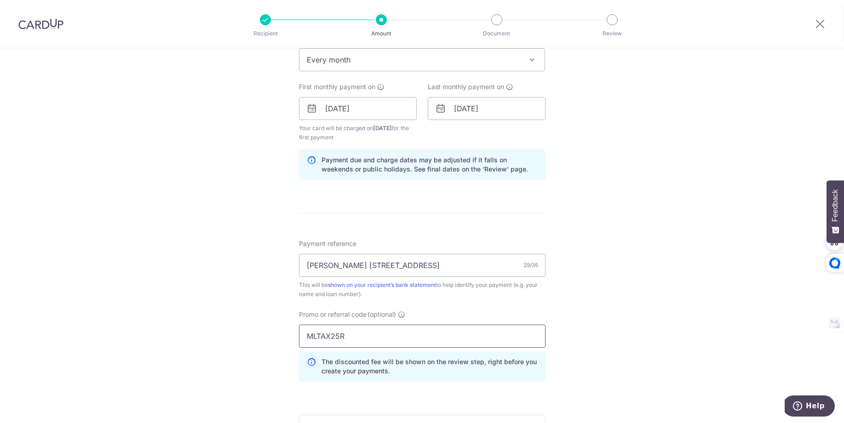
type input "MLTAX25R"
click button "Add Card" at bounding box center [0, 0] width 0 height 0
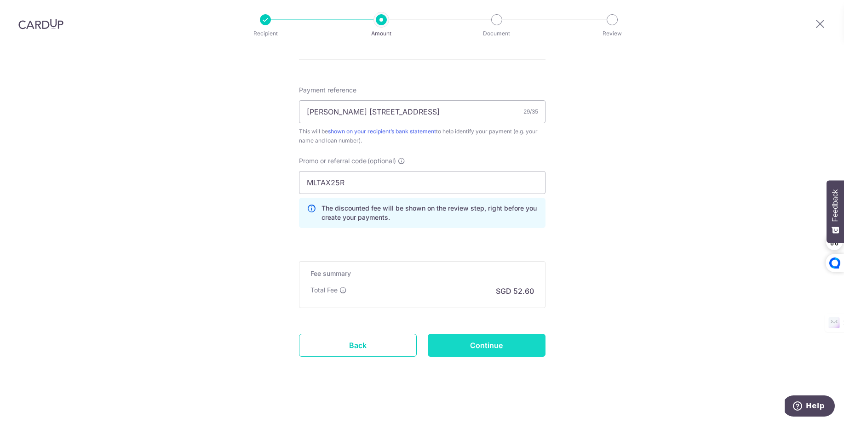
click at [490, 345] on input "Continue" at bounding box center [487, 345] width 118 height 23
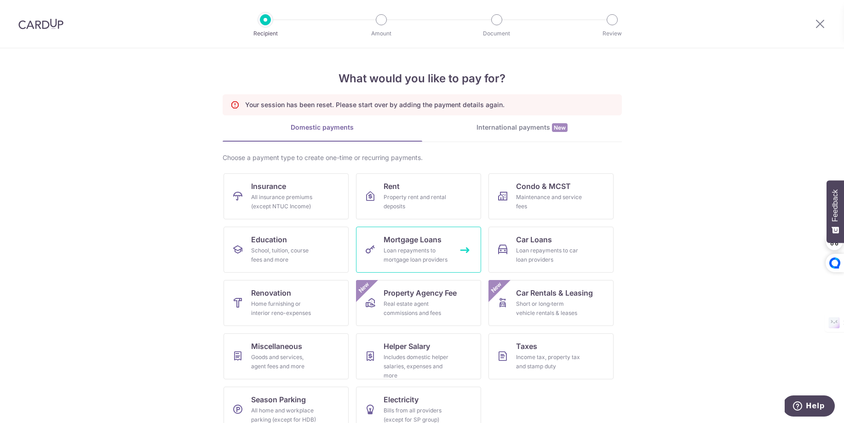
click at [442, 247] on div "Loan repayments to mortgage loan providers" at bounding box center [416, 255] width 66 height 18
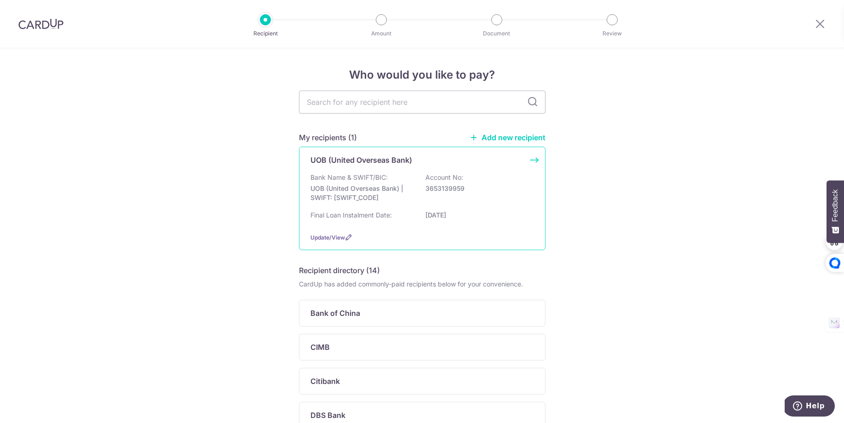
click at [432, 186] on p "3653139959" at bounding box center [476, 188] width 103 height 9
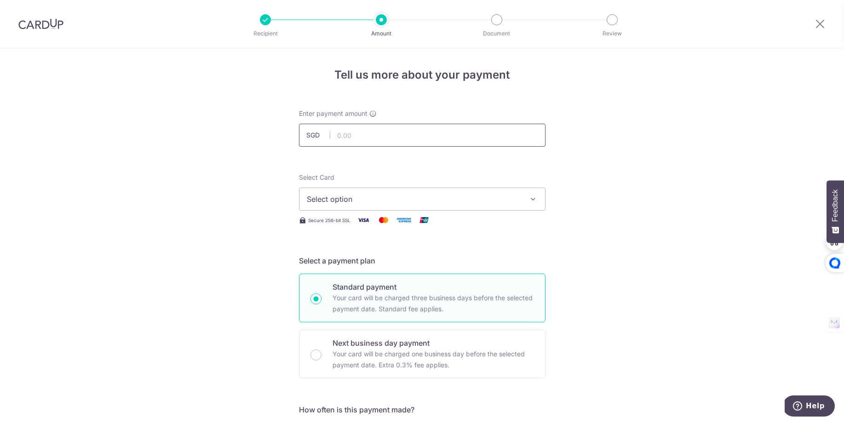
click at [364, 133] on input "text" at bounding box center [422, 135] width 246 height 23
type input "2,023.17"
click at [333, 198] on span "Select option" at bounding box center [414, 199] width 214 height 11
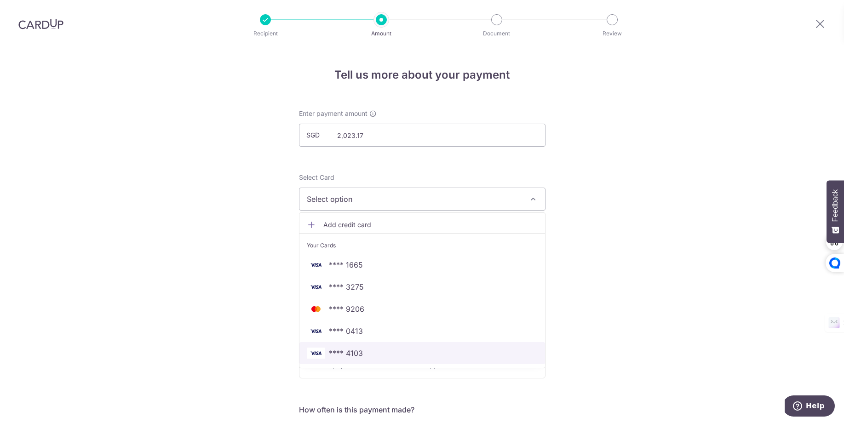
click at [373, 352] on span "**** 4103" at bounding box center [422, 353] width 231 height 11
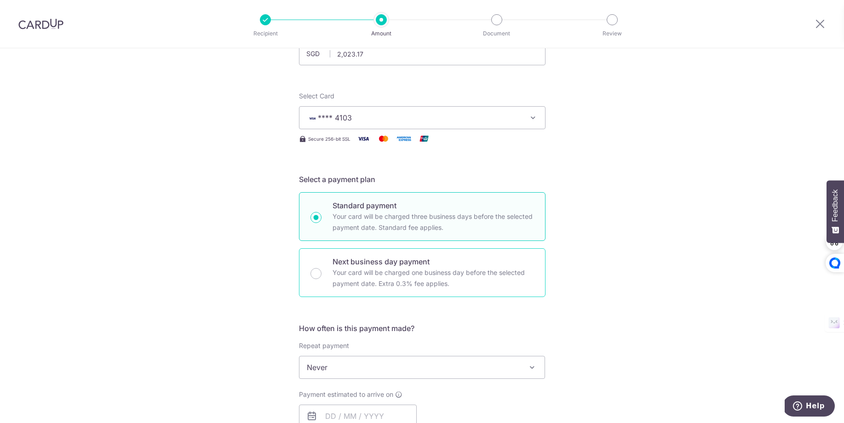
scroll to position [179, 0]
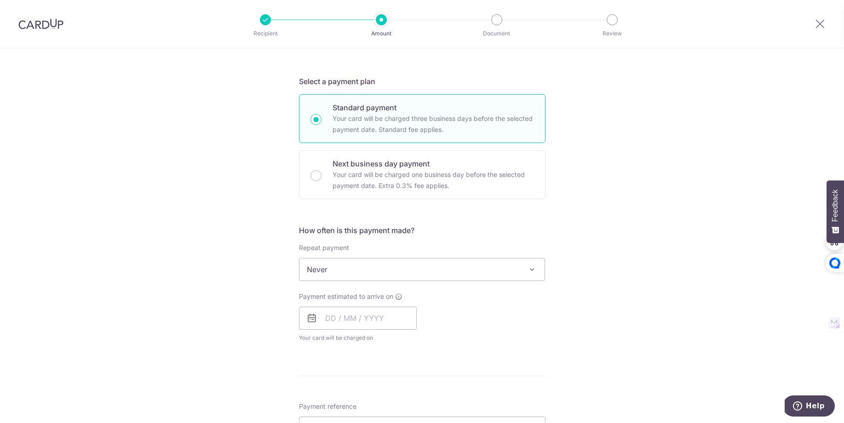
click at [398, 268] on span "Never" at bounding box center [421, 269] width 245 height 22
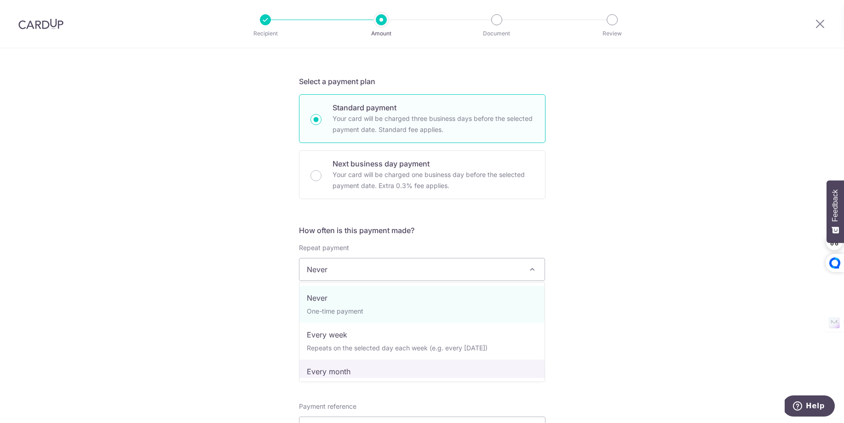
select select "3"
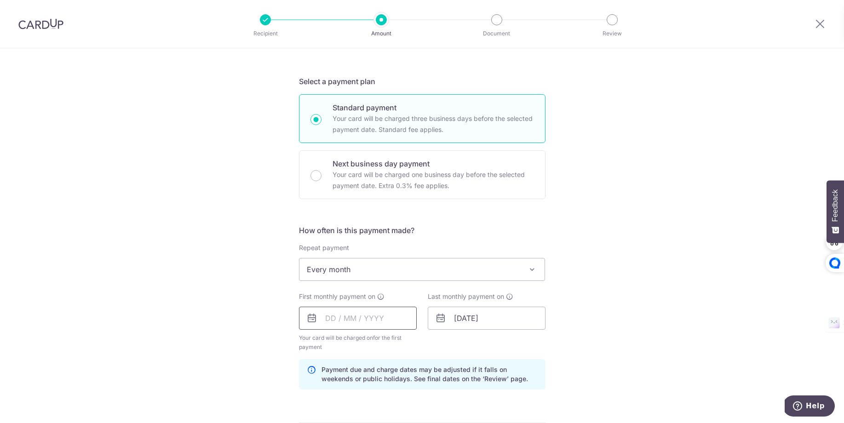
click at [356, 315] on input "text" at bounding box center [358, 318] width 118 height 23
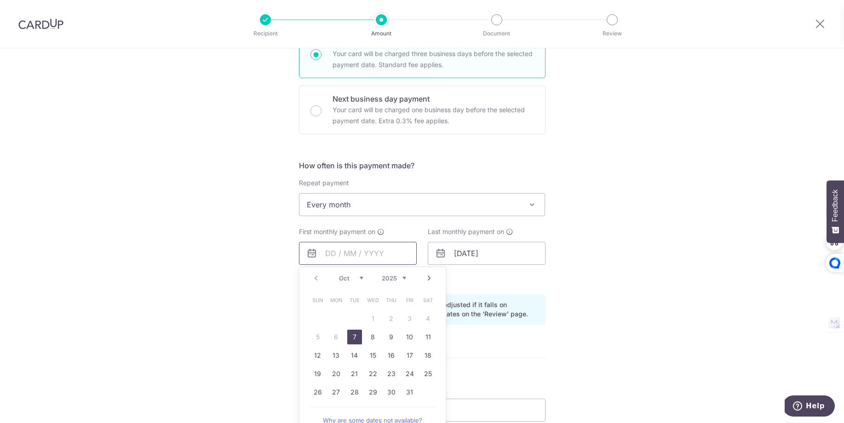
scroll to position [244, 0]
click at [635, 202] on div "Tell us more about your payment Enter payment amount SGD 2,023.17 2023.17 Selec…" at bounding box center [422, 244] width 844 height 878
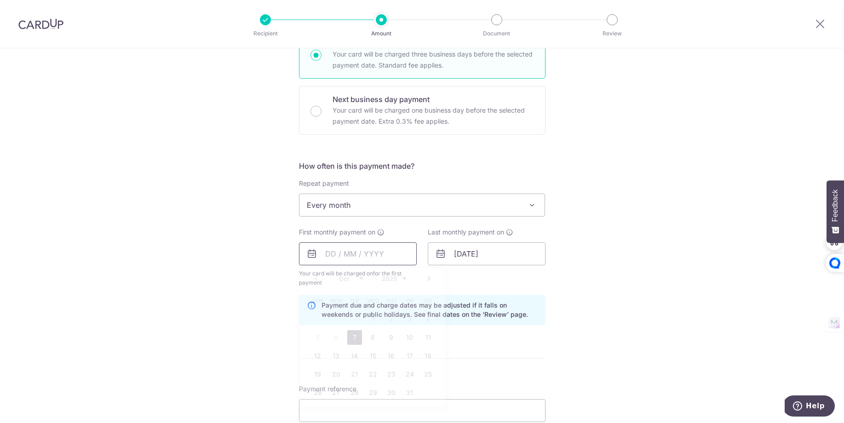
click at [392, 254] on input "text" at bounding box center [358, 253] width 118 height 23
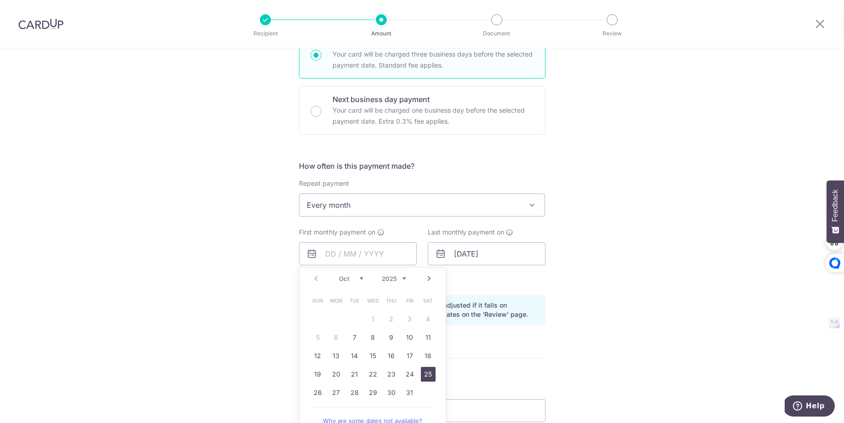
click at [428, 372] on link "25" at bounding box center [428, 374] width 15 height 15
type input "[DATE]"
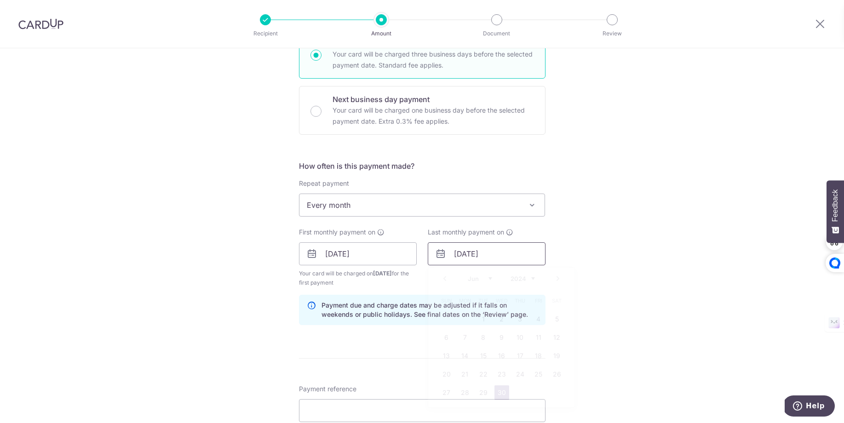
click at [479, 254] on input "30/06/2055" at bounding box center [487, 253] width 118 height 23
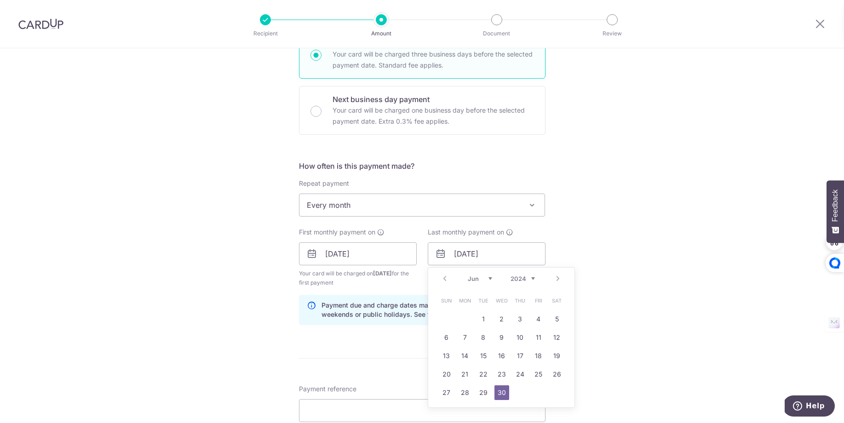
click at [529, 277] on select "2024 2025 2026 2027 2028 2029 2030 2031 2032 2033 2034 2035" at bounding box center [522, 278] width 24 height 7
click at [461, 391] on link "25" at bounding box center [464, 392] width 15 height 15
type input "[DATE]"
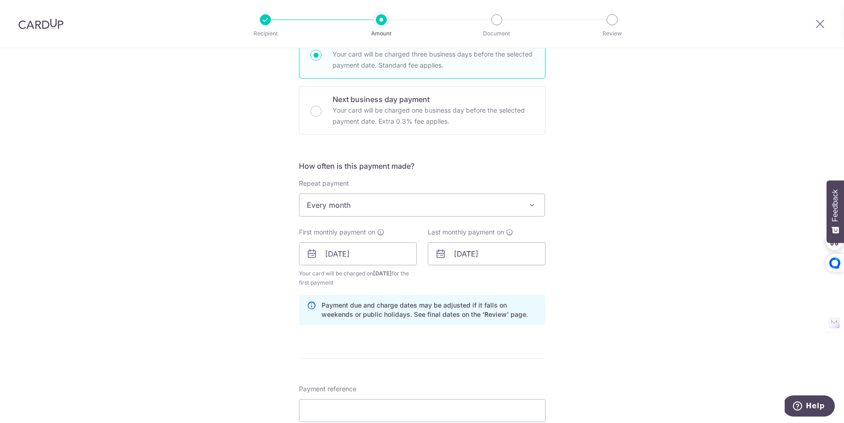
click at [665, 302] on div "Tell us more about your payment Enter payment amount SGD 2,023.17 2023.17 Selec…" at bounding box center [422, 244] width 844 height 878
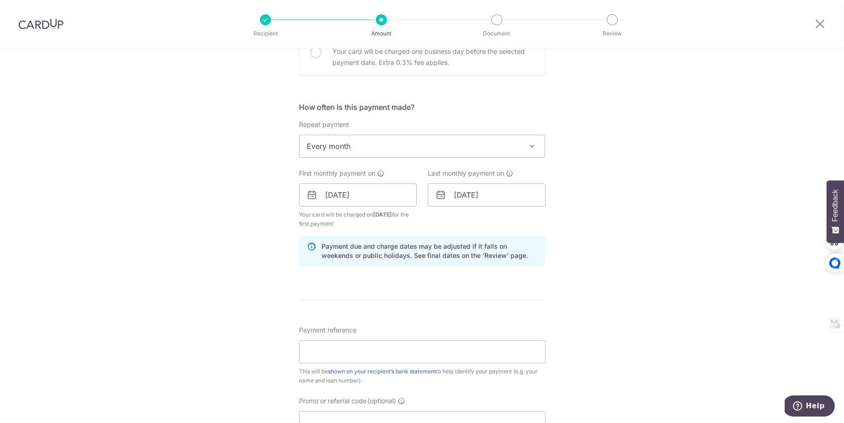
scroll to position [353, 0]
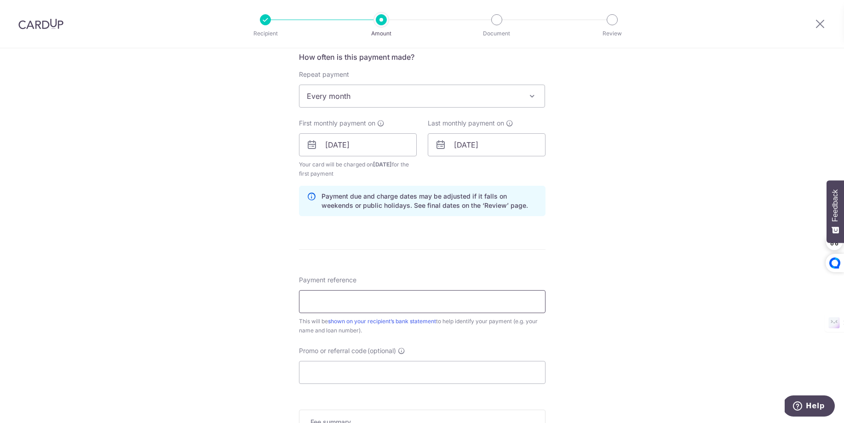
click at [427, 303] on input "Payment reference" at bounding box center [422, 301] width 246 height 23
type input "Gerard Lim 13 Silat Ave 11-40"
click at [383, 371] on input "Promo or referral code (optional)" at bounding box center [422, 372] width 246 height 23
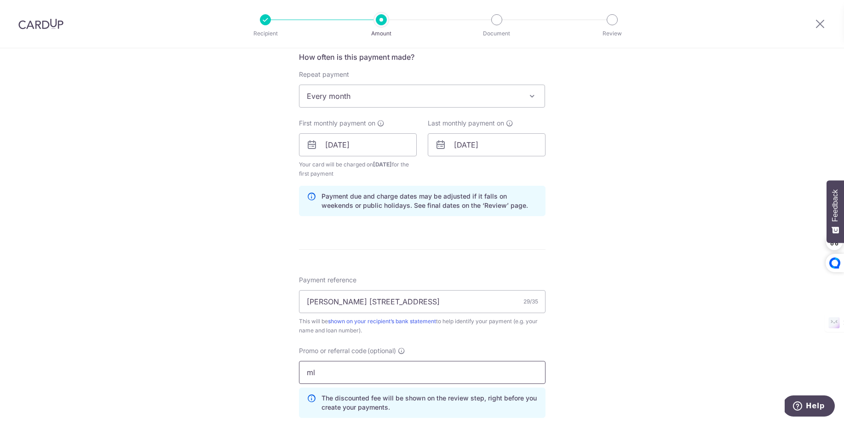
type input "m"
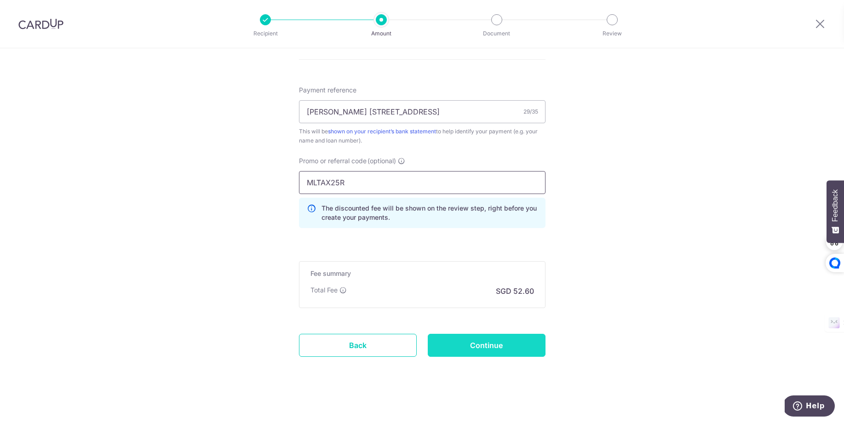
type input "MLTAX25R"
click at [455, 343] on input "Continue" at bounding box center [487, 345] width 118 height 23
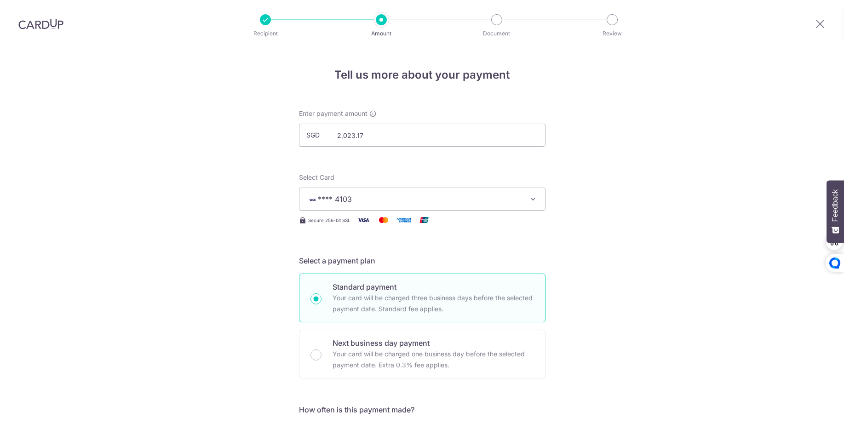
scroll to position [508, 0]
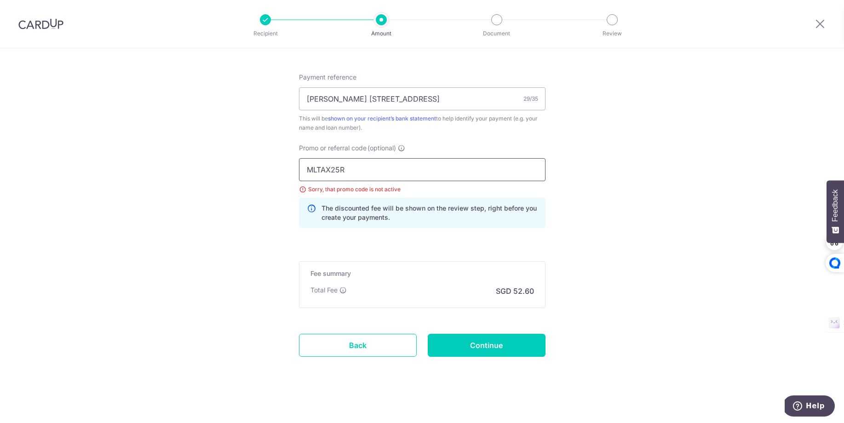
click at [391, 169] on input "MLTAX25R" at bounding box center [422, 169] width 246 height 23
type input "REC185"
click at [514, 336] on input "Continue" at bounding box center [487, 345] width 118 height 23
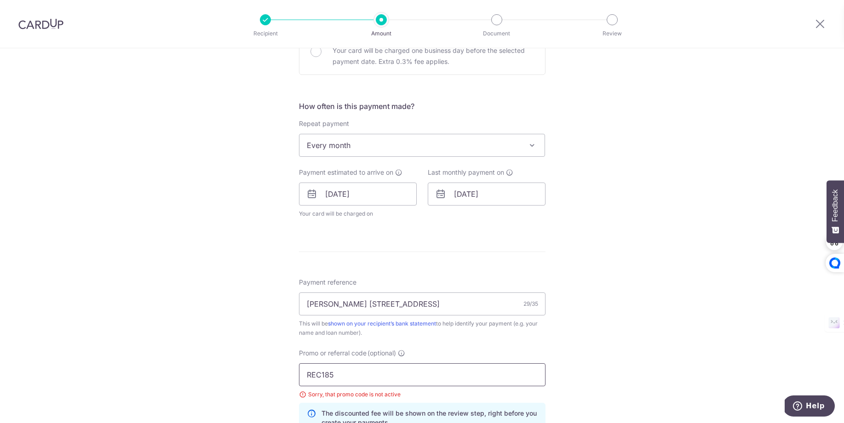
scroll to position [490, 0]
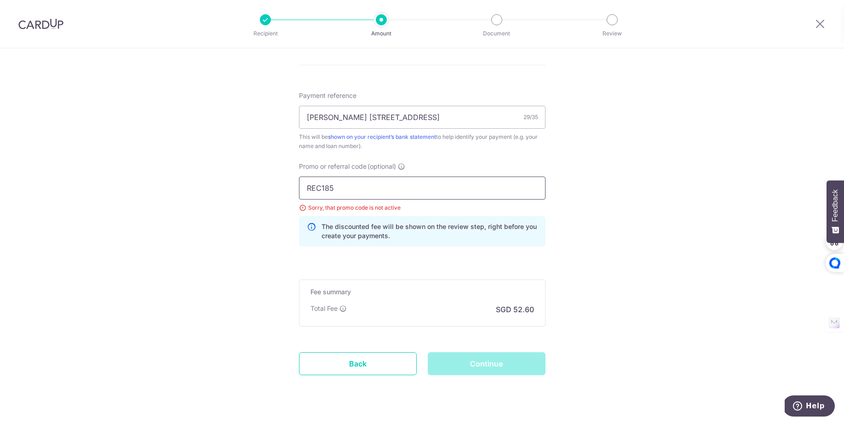
click at [376, 185] on input "REC185" at bounding box center [422, 188] width 246 height 23
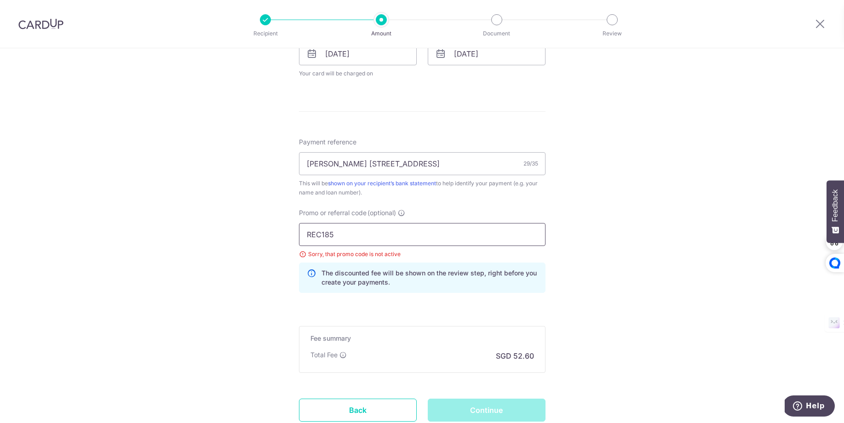
scroll to position [508, 0]
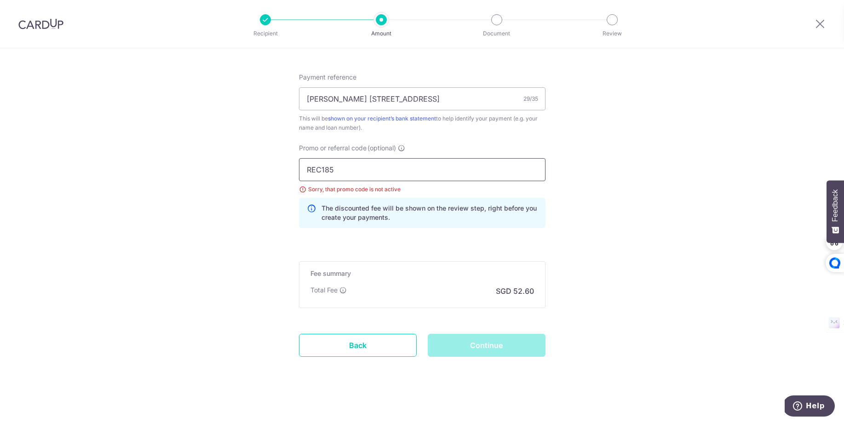
click at [391, 158] on input "REC185" at bounding box center [422, 169] width 246 height 23
click at [384, 167] on input "REC185" at bounding box center [422, 169] width 246 height 23
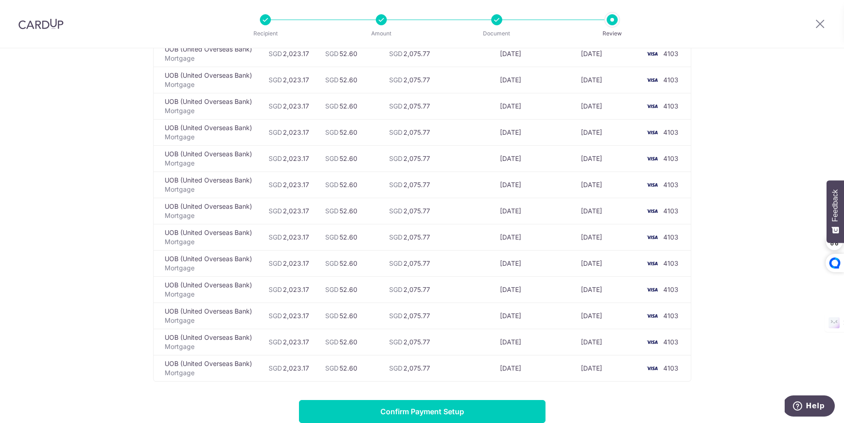
scroll to position [2919, 0]
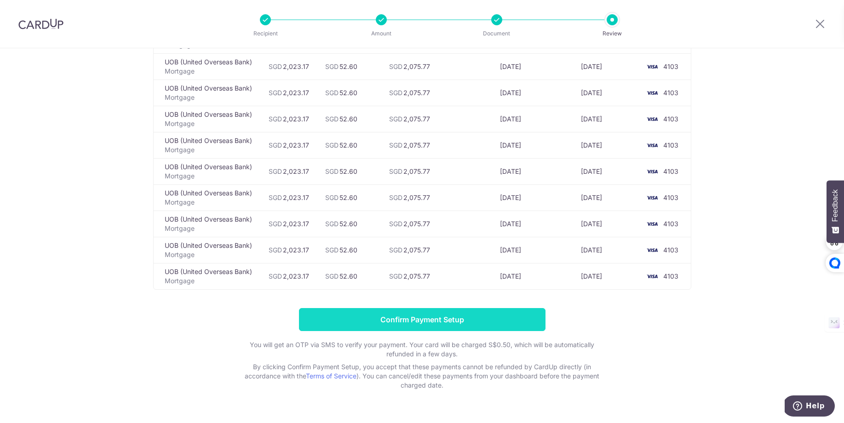
click at [413, 308] on input "Confirm Payment Setup" at bounding box center [422, 319] width 246 height 23
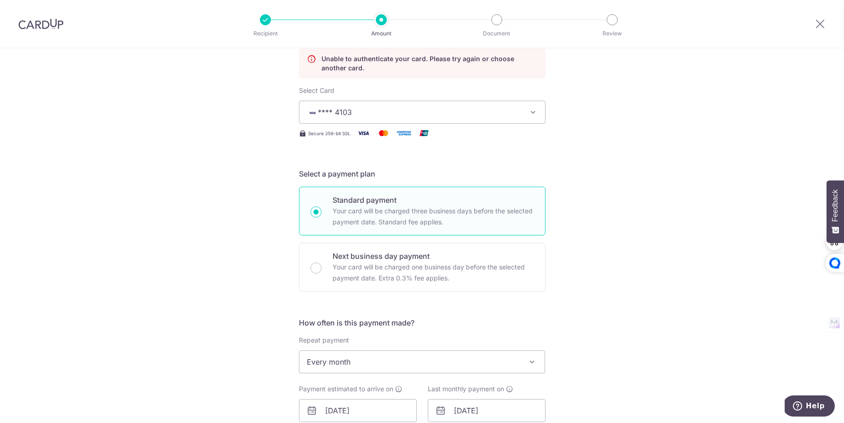
scroll to position [129, 0]
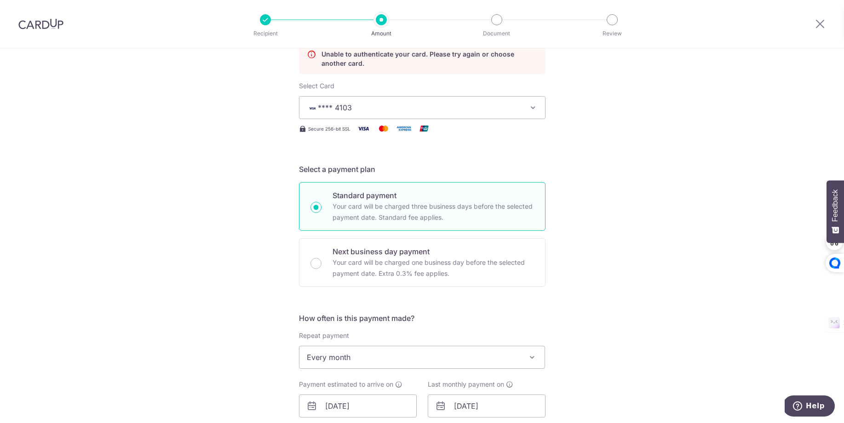
click at [434, 107] on span "**** 4103" at bounding box center [414, 107] width 214 height 11
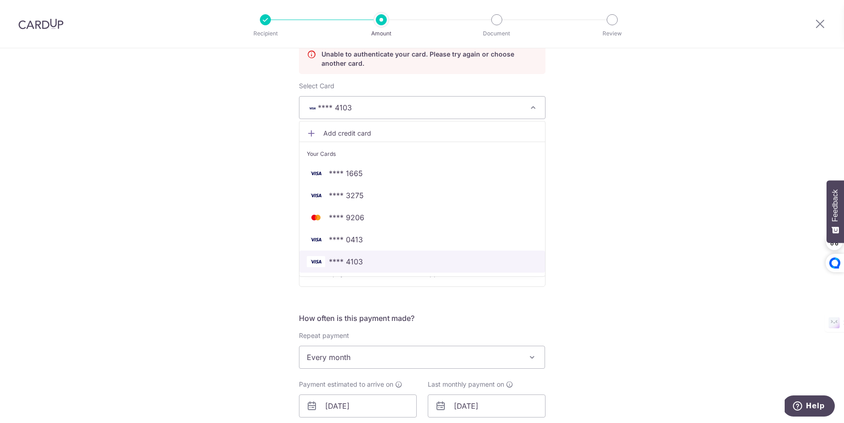
click at [393, 257] on span "**** 4103" at bounding box center [422, 261] width 231 height 11
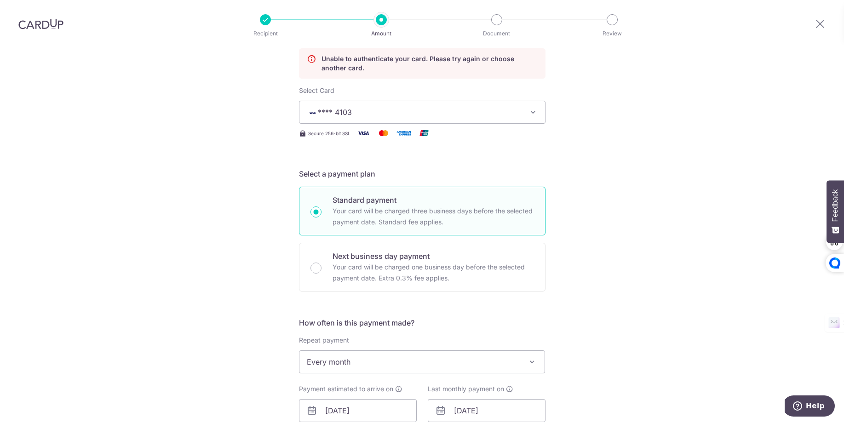
scroll to position [533, 0]
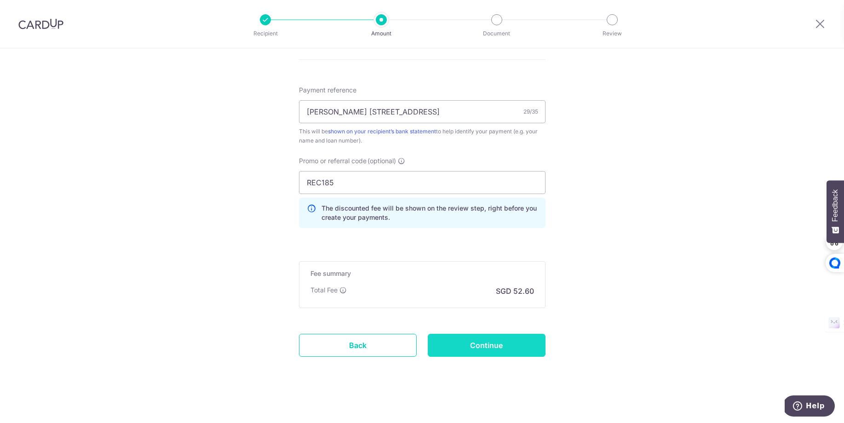
click at [468, 344] on input "Continue" at bounding box center [487, 345] width 118 height 23
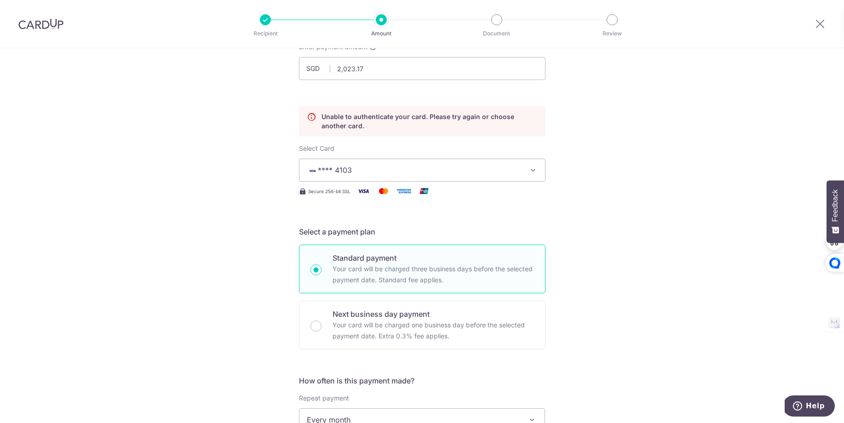
scroll to position [29, 0]
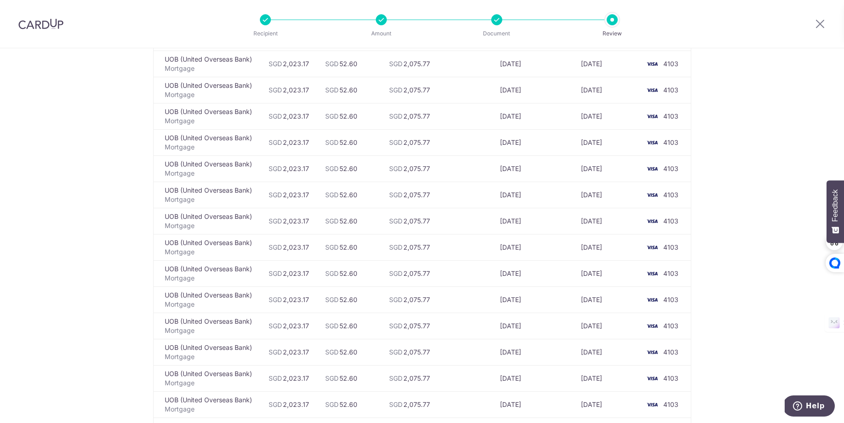
scroll to position [2919, 0]
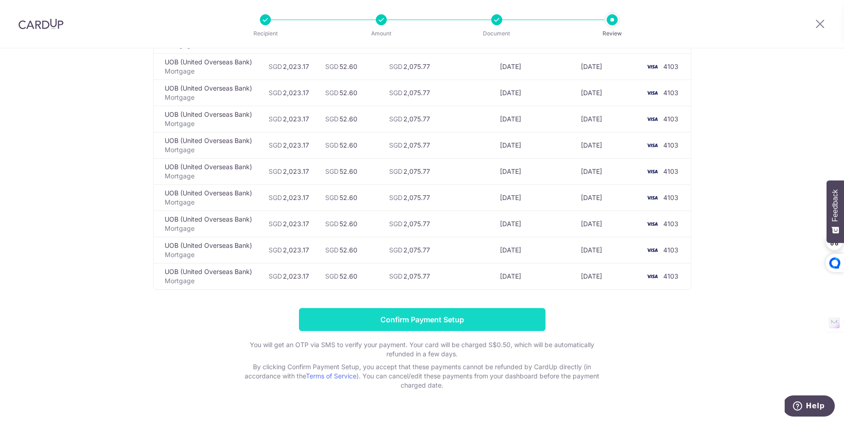
click at [425, 308] on input "Confirm Payment Setup" at bounding box center [422, 319] width 246 height 23
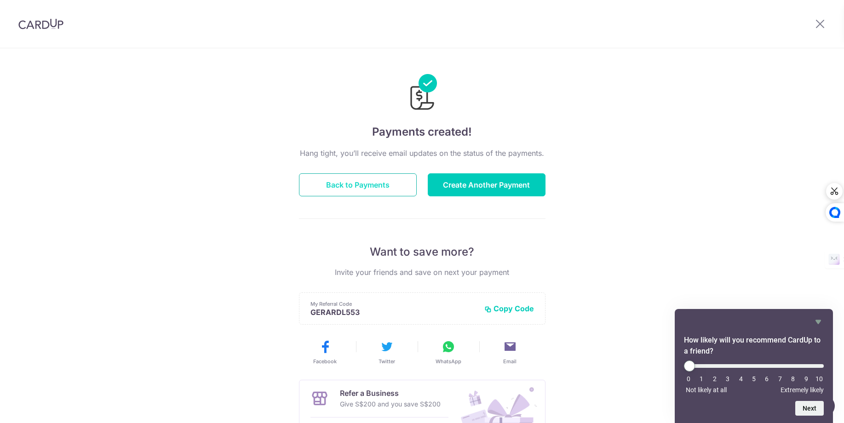
click at [335, 192] on button "Back to Payments" at bounding box center [358, 184] width 118 height 23
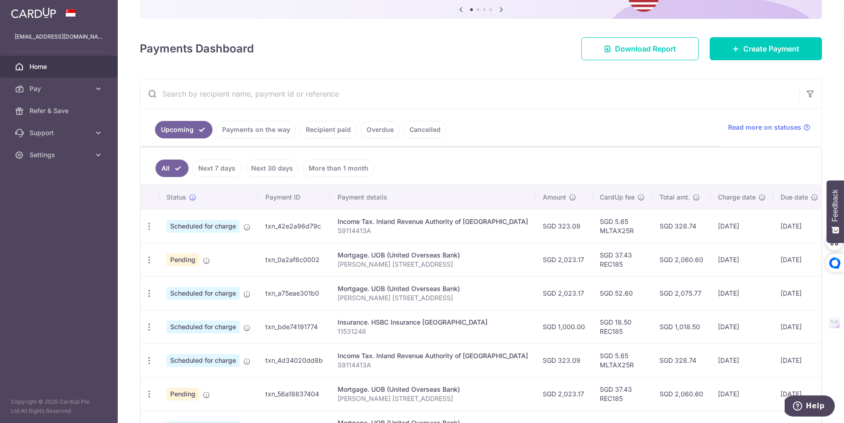
scroll to position [128, 0]
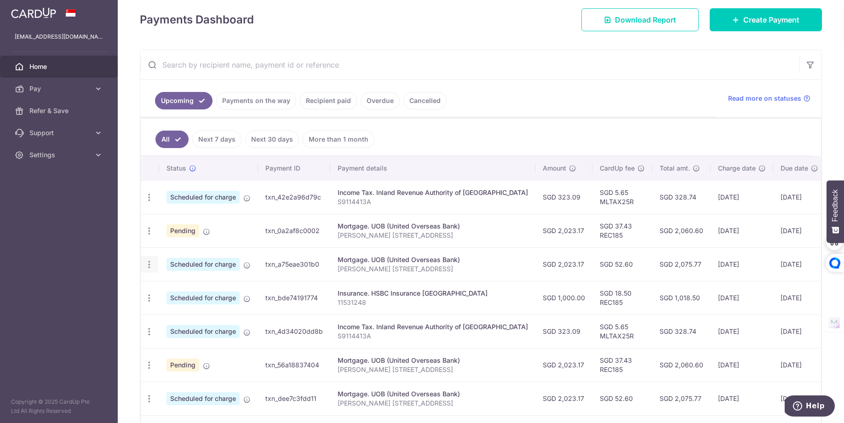
click at [150, 261] on icon "button" at bounding box center [149, 265] width 10 height 10
click at [188, 312] on span "Cancel payment" at bounding box center [198, 312] width 62 height 11
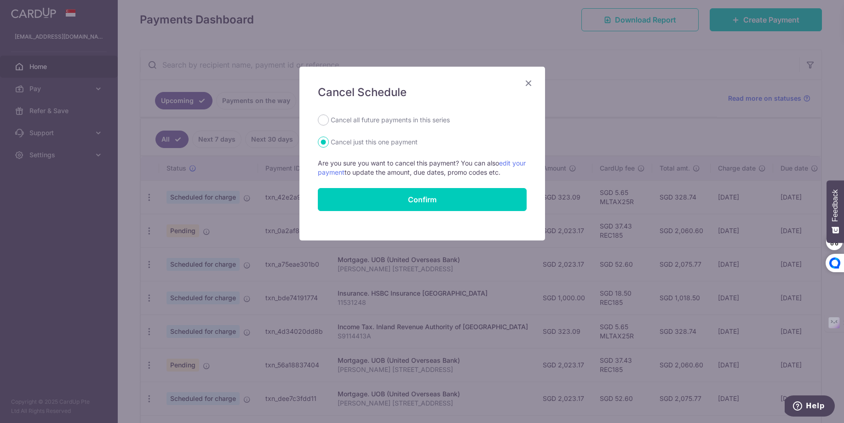
click at [376, 113] on div "Cancel Schedule Cancel all future payments in this series Cancel just this one …" at bounding box center [421, 154] width 245 height 174
click at [370, 121] on label "Cancel all future payments in this series" at bounding box center [390, 119] width 119 height 11
click at [329, 121] on input "Cancel all future payments in this series" at bounding box center [323, 119] width 11 height 11
radio input "true"
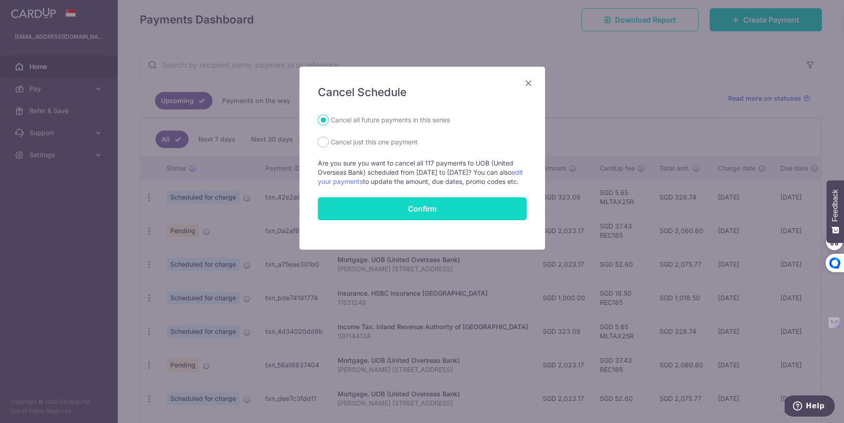
click at [382, 218] on button "Confirm" at bounding box center [422, 208] width 209 height 23
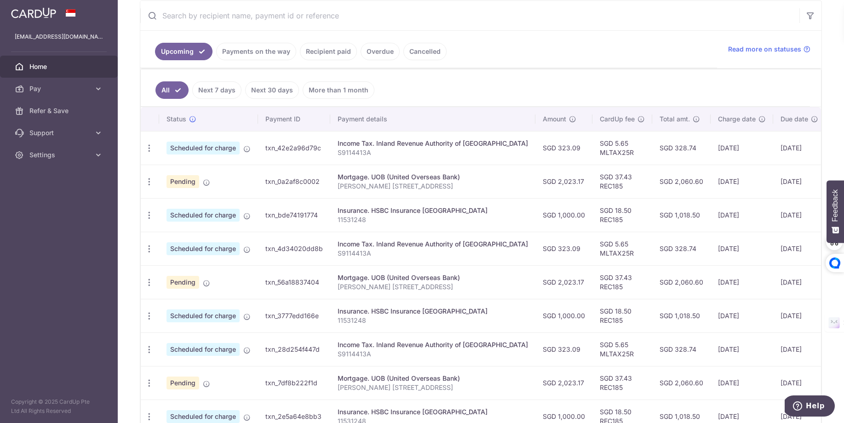
scroll to position [283, 0]
